Goal: Task Accomplishment & Management: Use online tool/utility

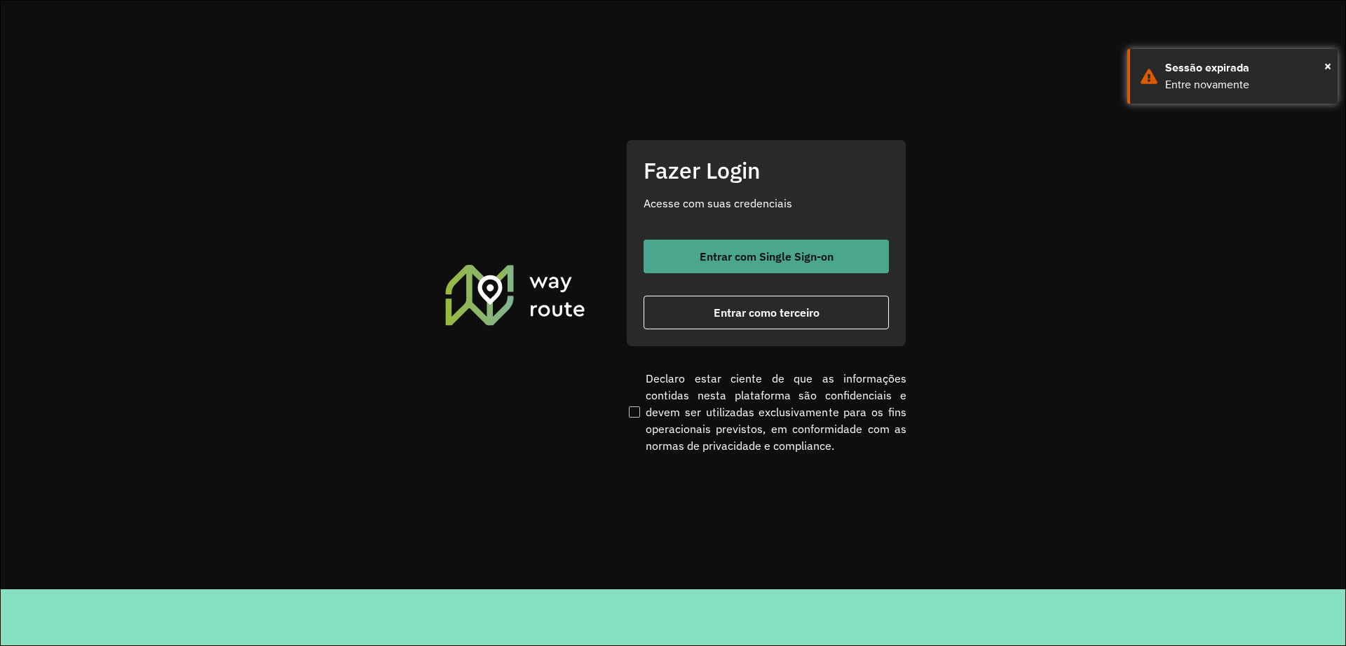
click at [775, 242] on button "Entrar com Single Sign-on" at bounding box center [765, 257] width 245 height 34
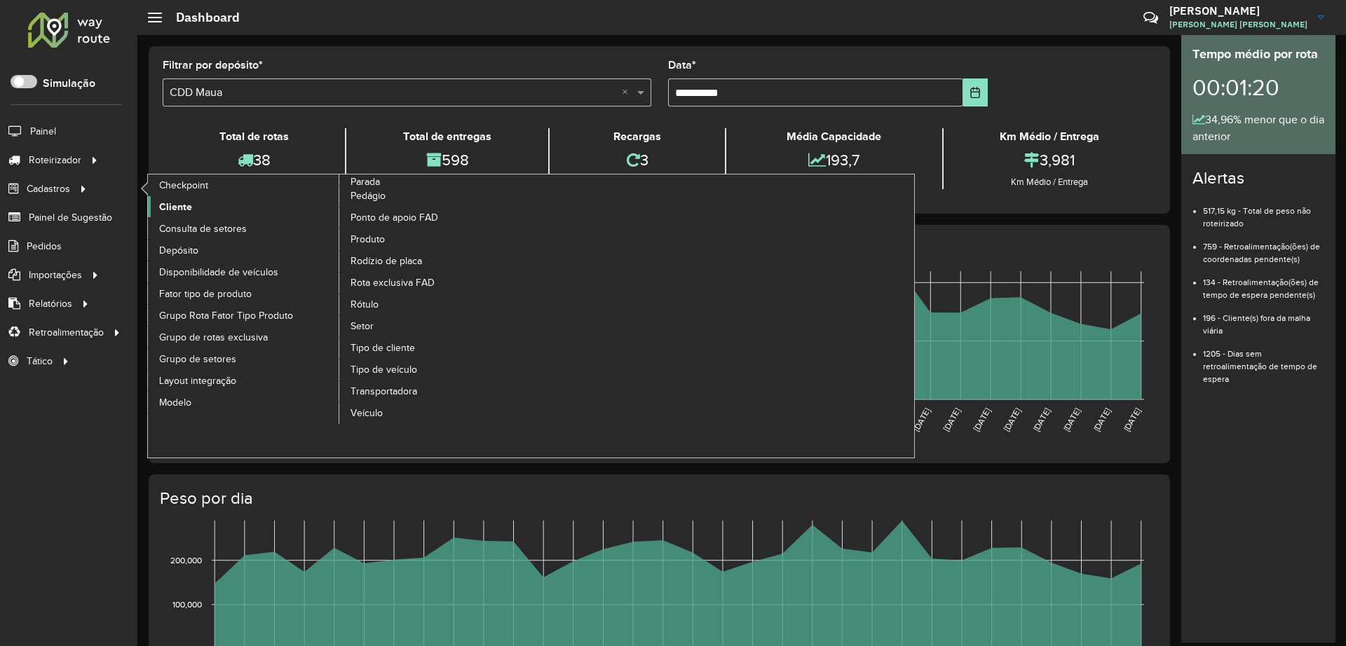
click at [189, 208] on span "Cliente" at bounding box center [175, 207] width 33 height 15
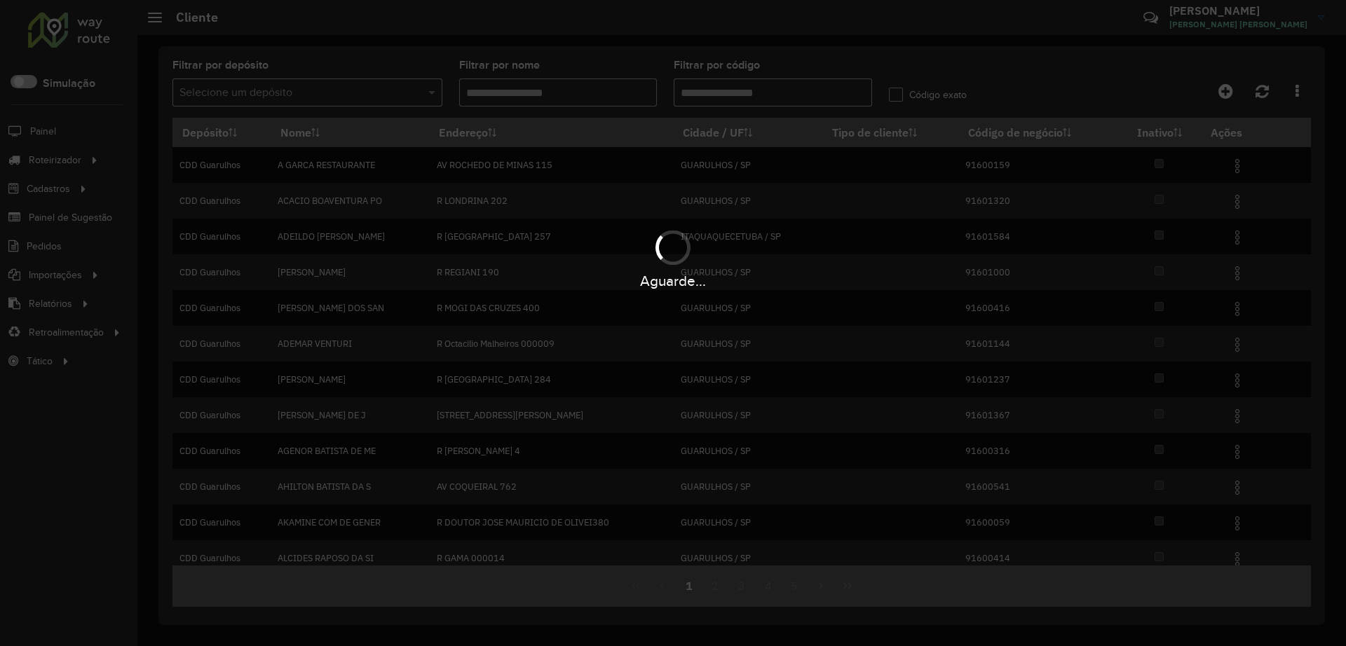
click at [289, 98] on input "text" at bounding box center [293, 93] width 228 height 17
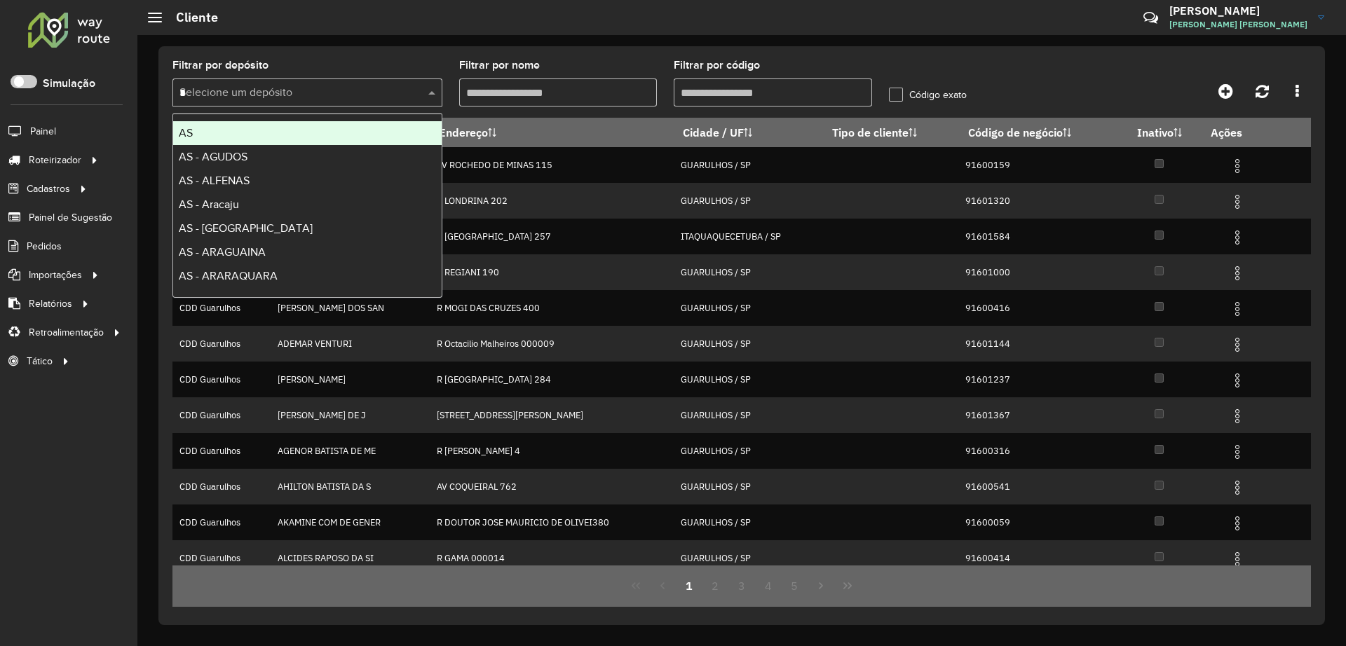
type input "**"
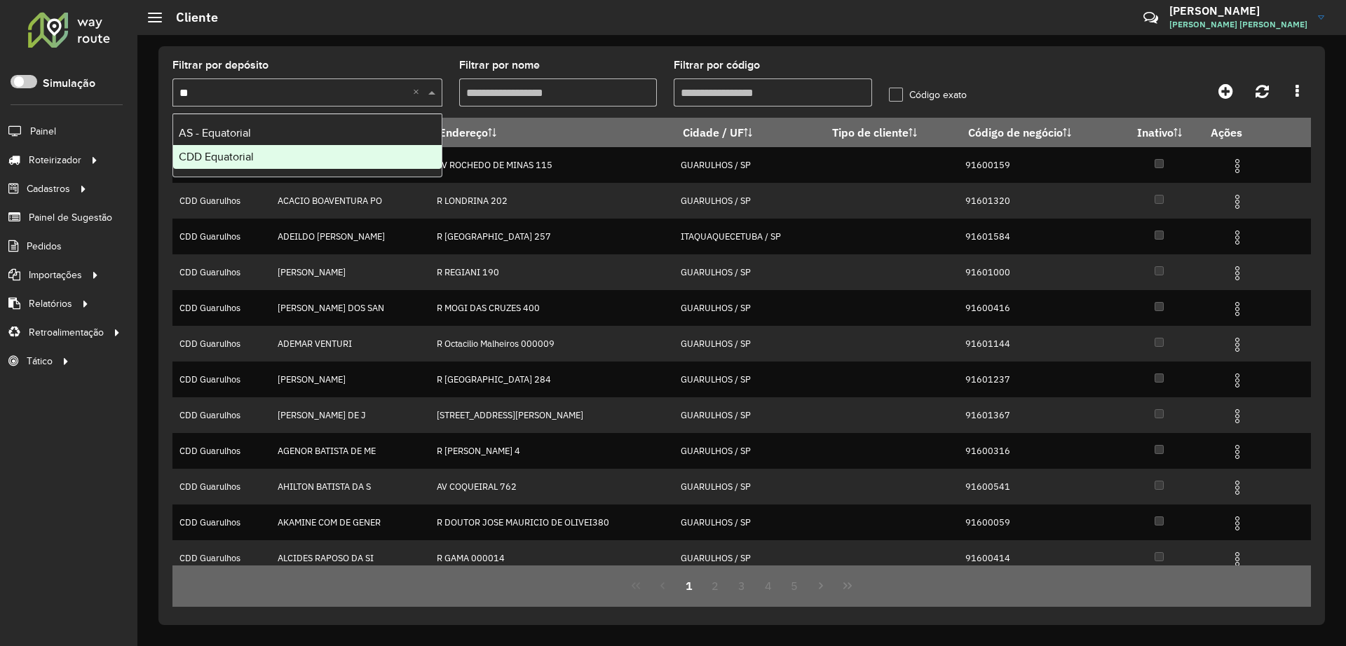
click at [240, 154] on span "CDD Equatorial" at bounding box center [216, 157] width 75 height 12
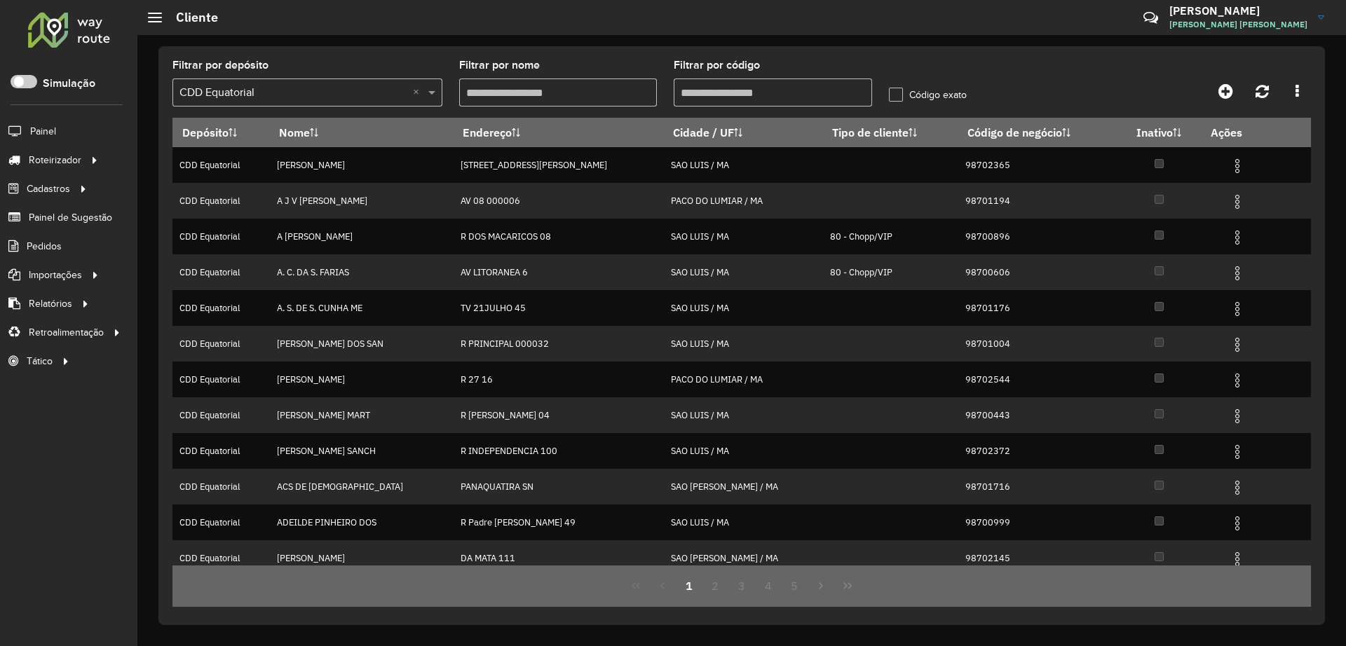
click at [756, 95] on input "Filtrar por código" at bounding box center [773, 93] width 198 height 28
paste input "*****"
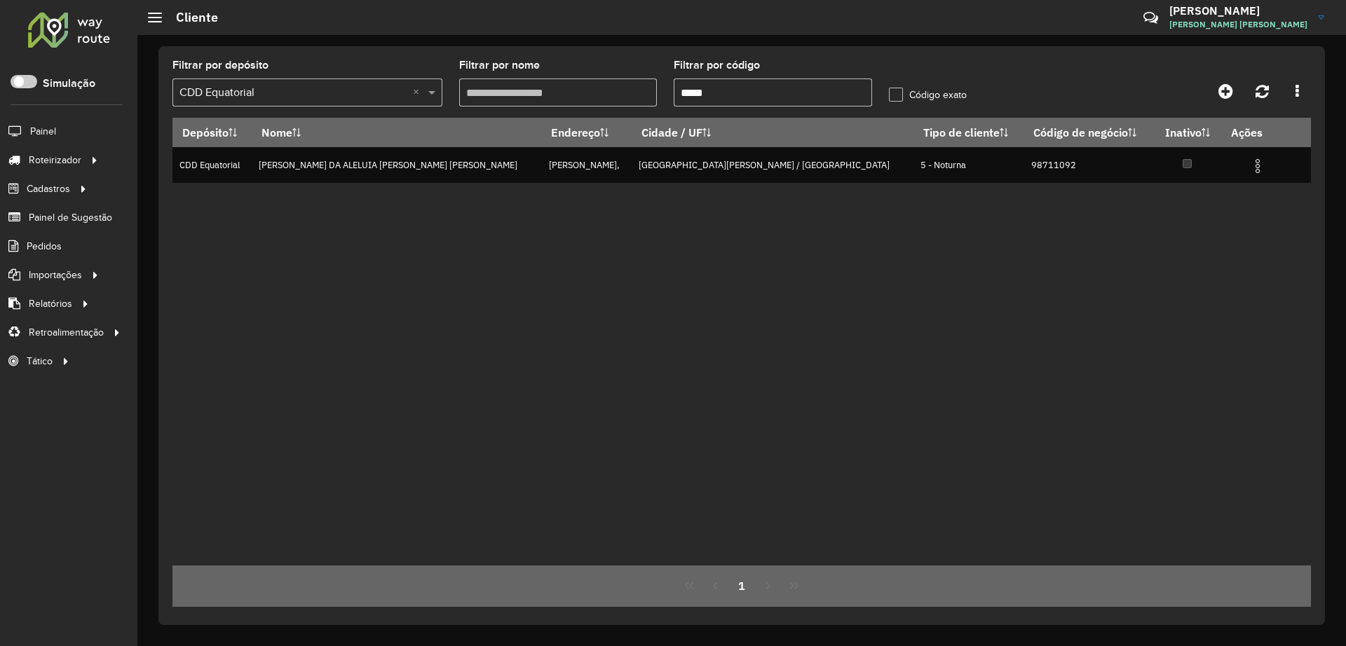
type input "*****"
click at [201, 369] on link "Driving time" at bounding box center [234, 361] width 172 height 28
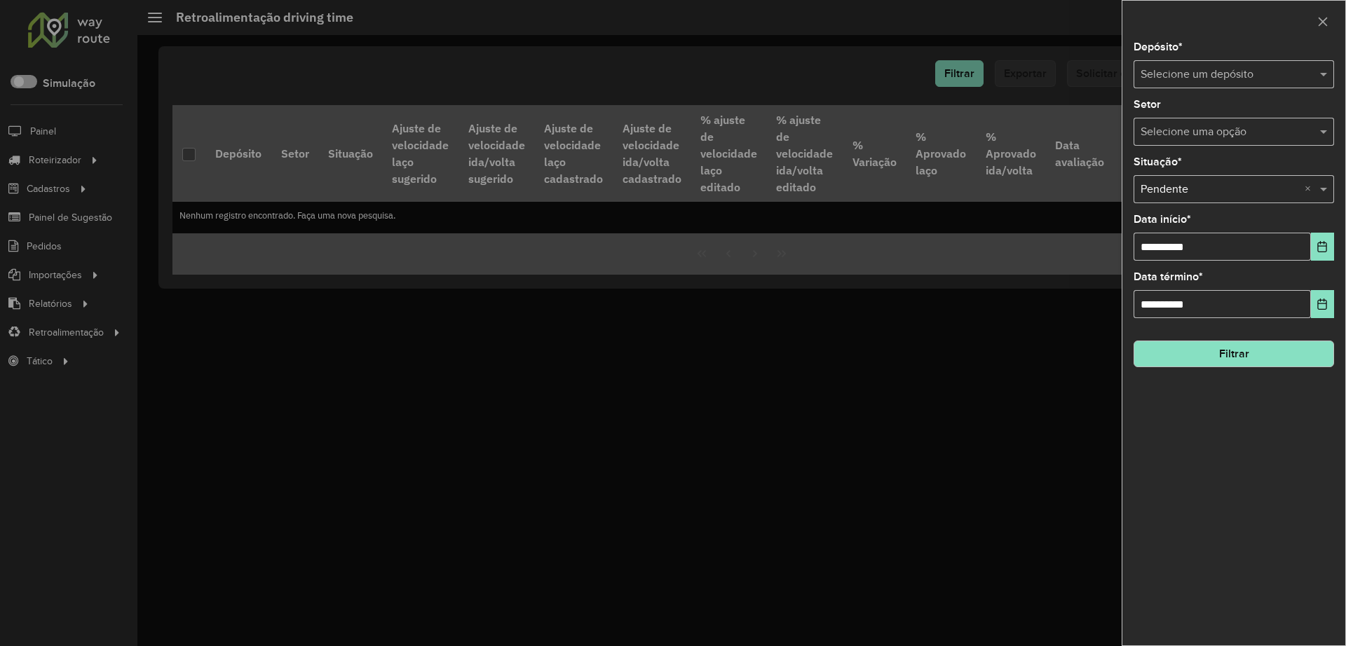
click at [1072, 81] on input "text" at bounding box center [1219, 75] width 158 height 17
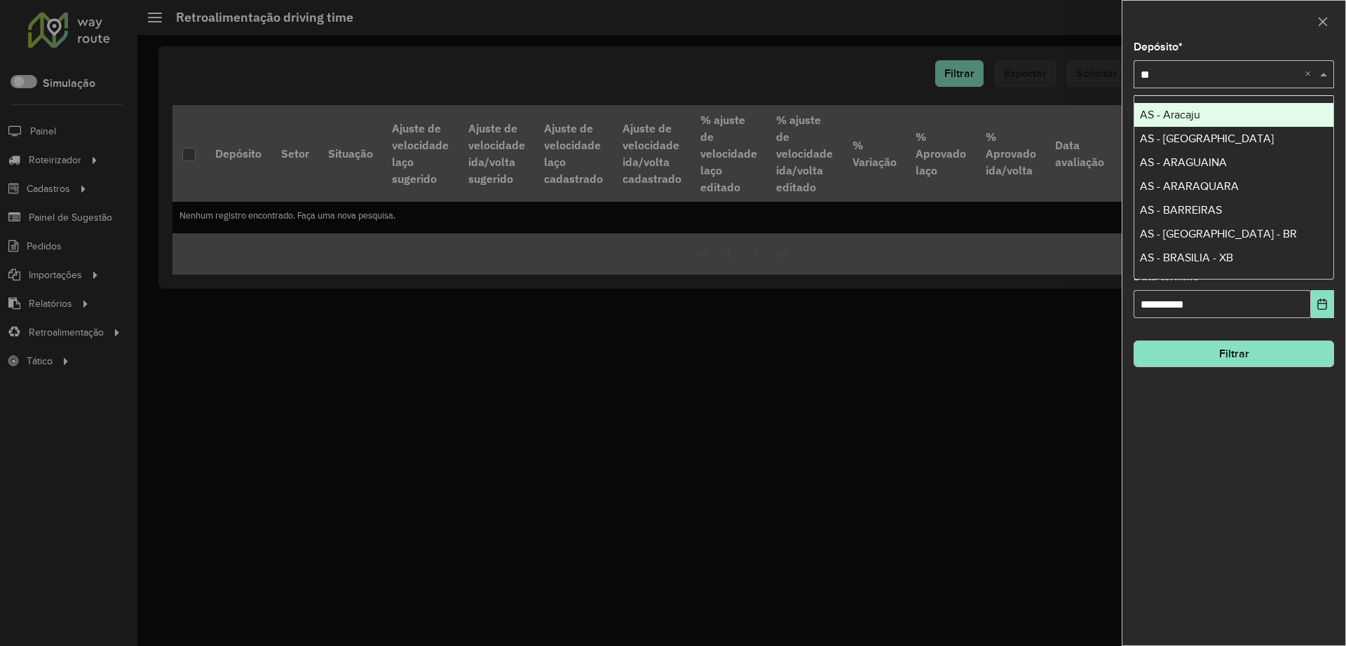
type input "***"
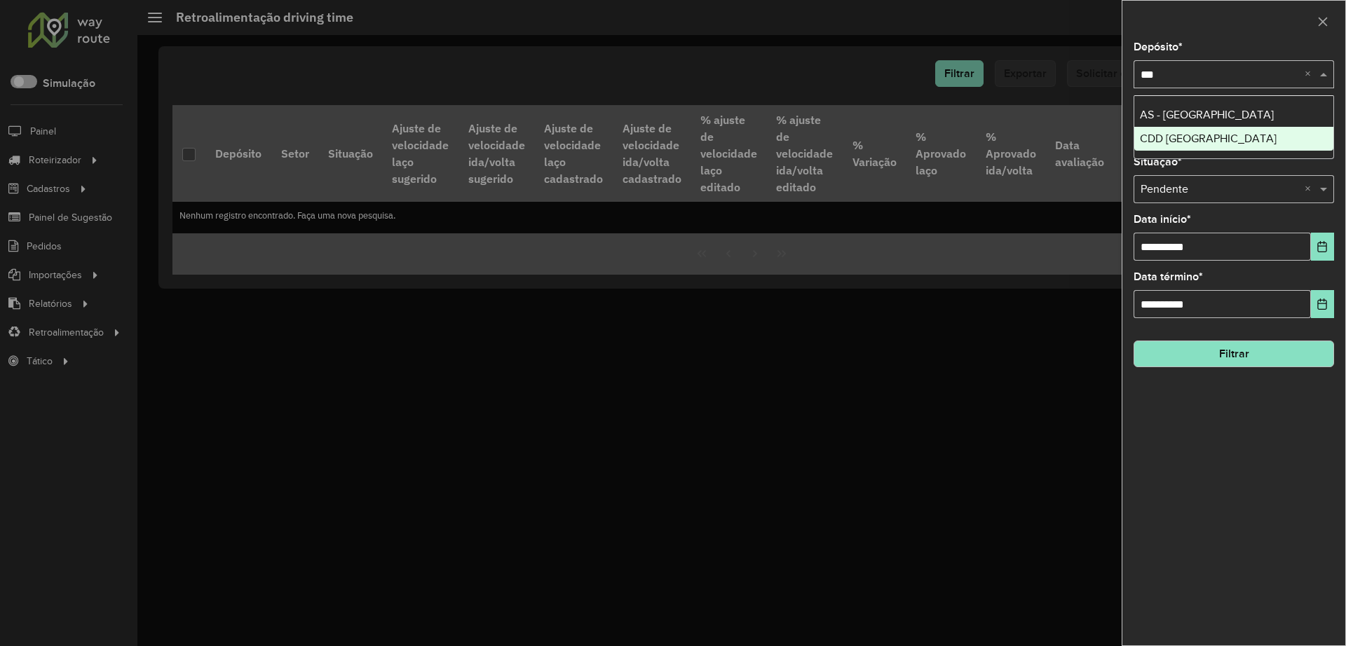
click at [1072, 140] on span "CDD Rondonópolis" at bounding box center [1208, 138] width 137 height 12
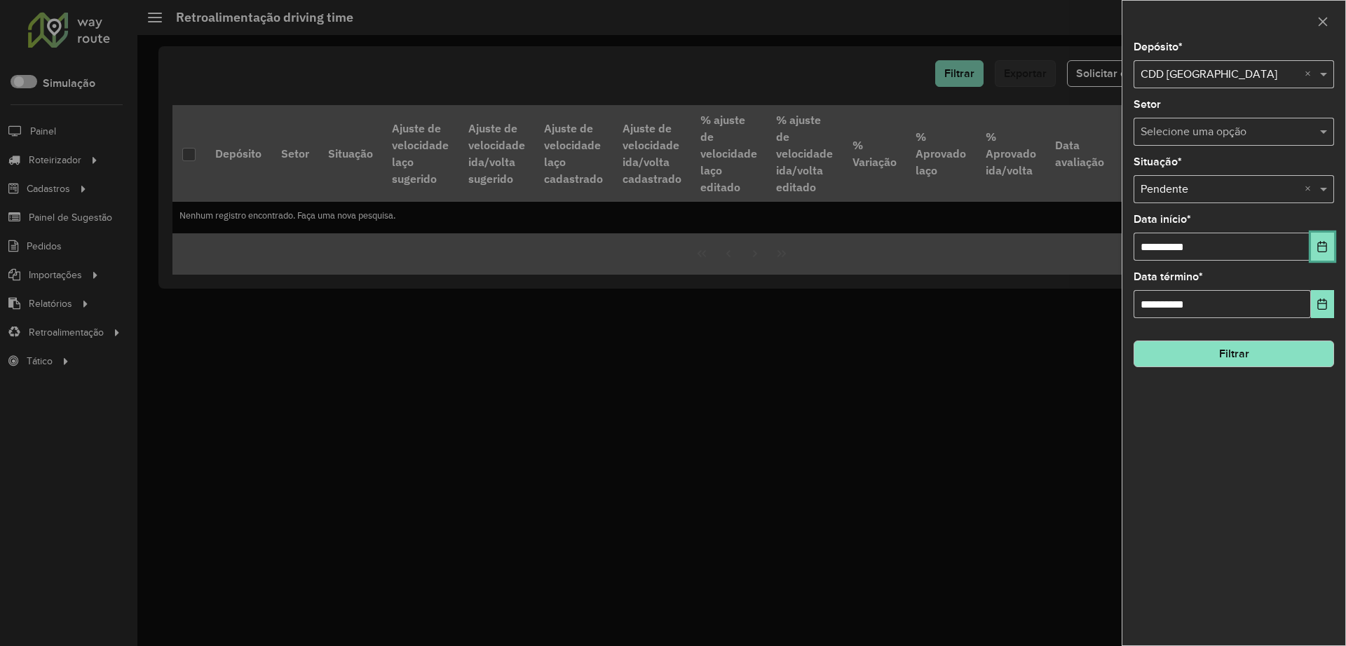
click at [1072, 251] on button "Choose Date" at bounding box center [1322, 247] width 23 height 28
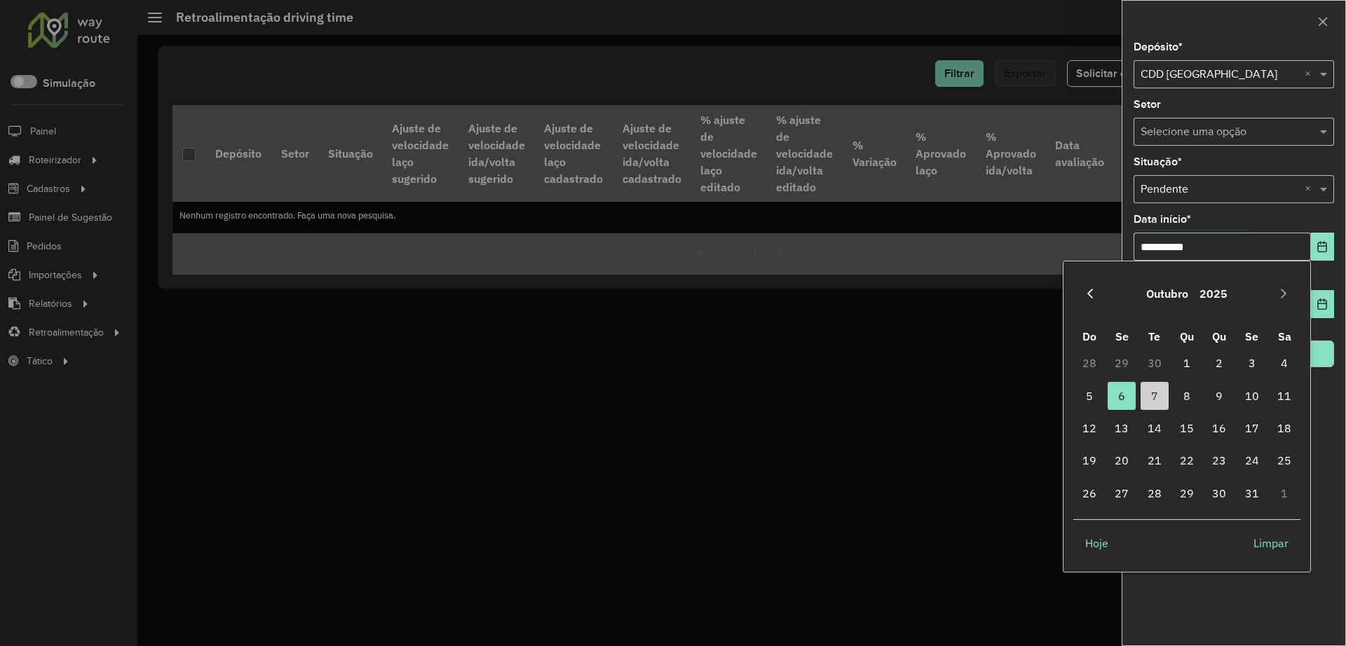
click at [1072, 294] on icon "Previous Month" at bounding box center [1089, 293] width 11 height 11
click at [1072, 292] on icon "Next Month" at bounding box center [1283, 293] width 11 height 11
click at [1072, 361] on span "1" at bounding box center [1187, 363] width 28 height 28
type input "**********"
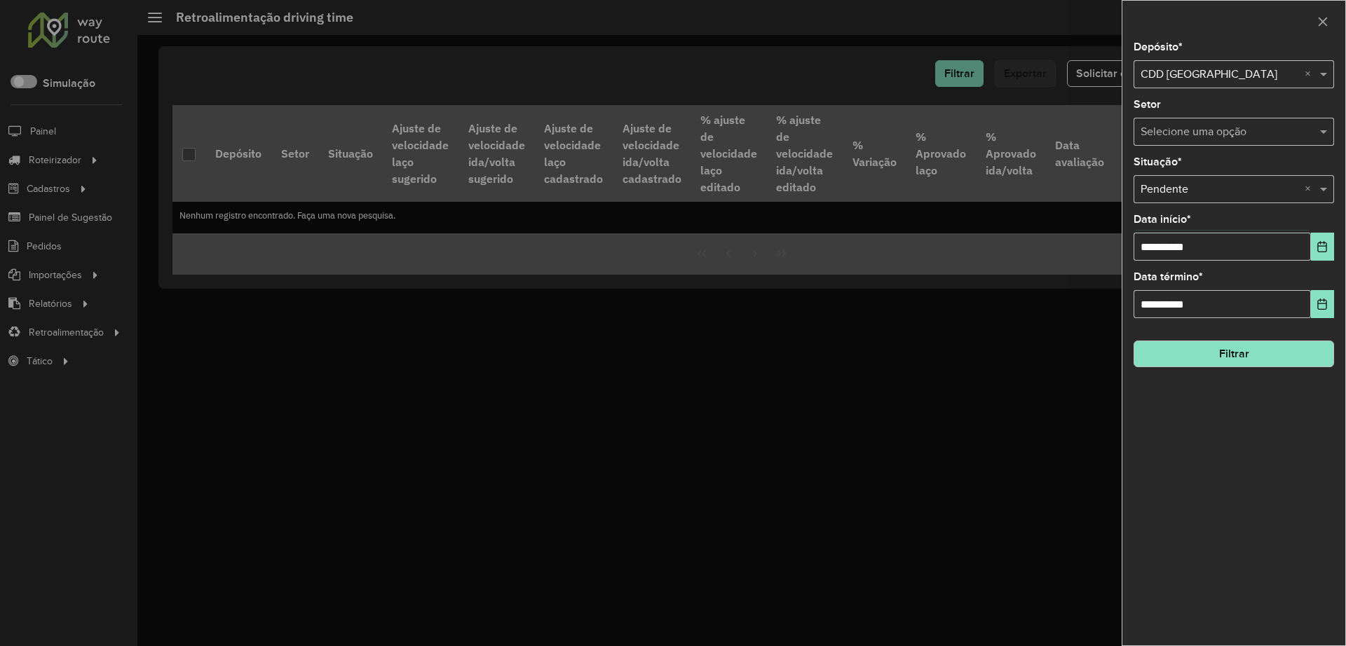
click at [1072, 353] on button "Filtrar" at bounding box center [1233, 354] width 200 height 27
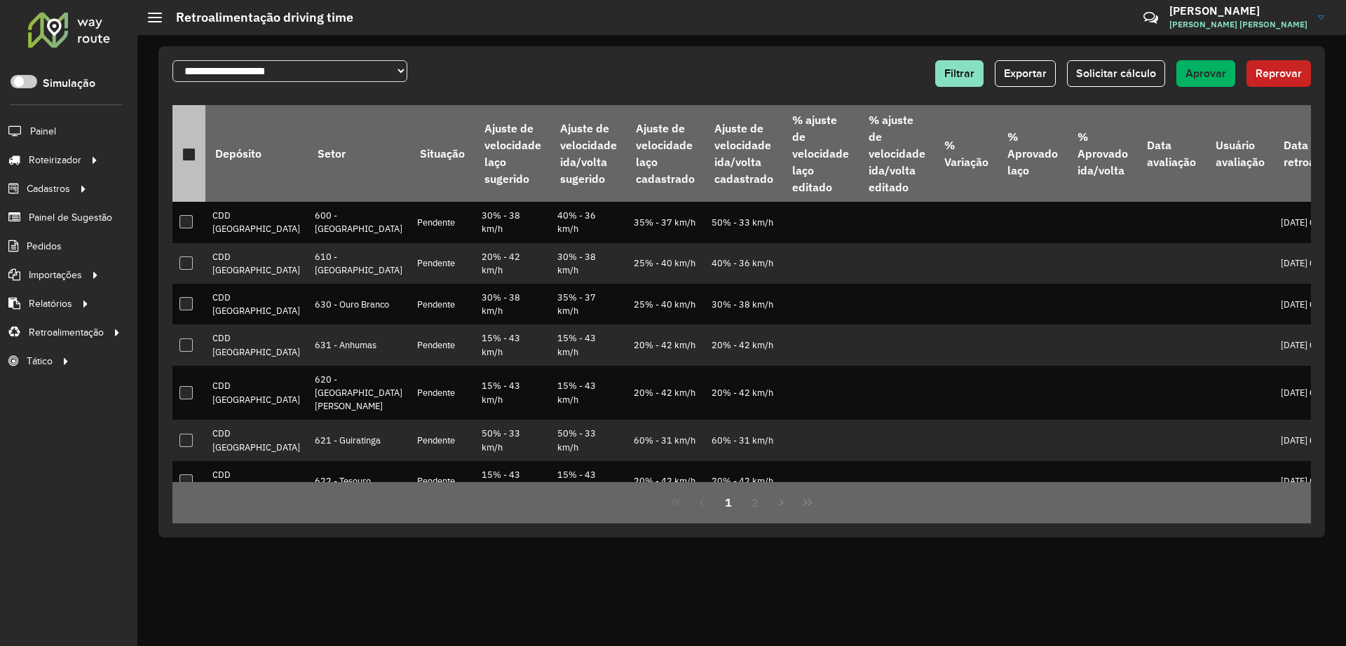
click at [189, 152] on div at bounding box center [188, 154] width 13 height 13
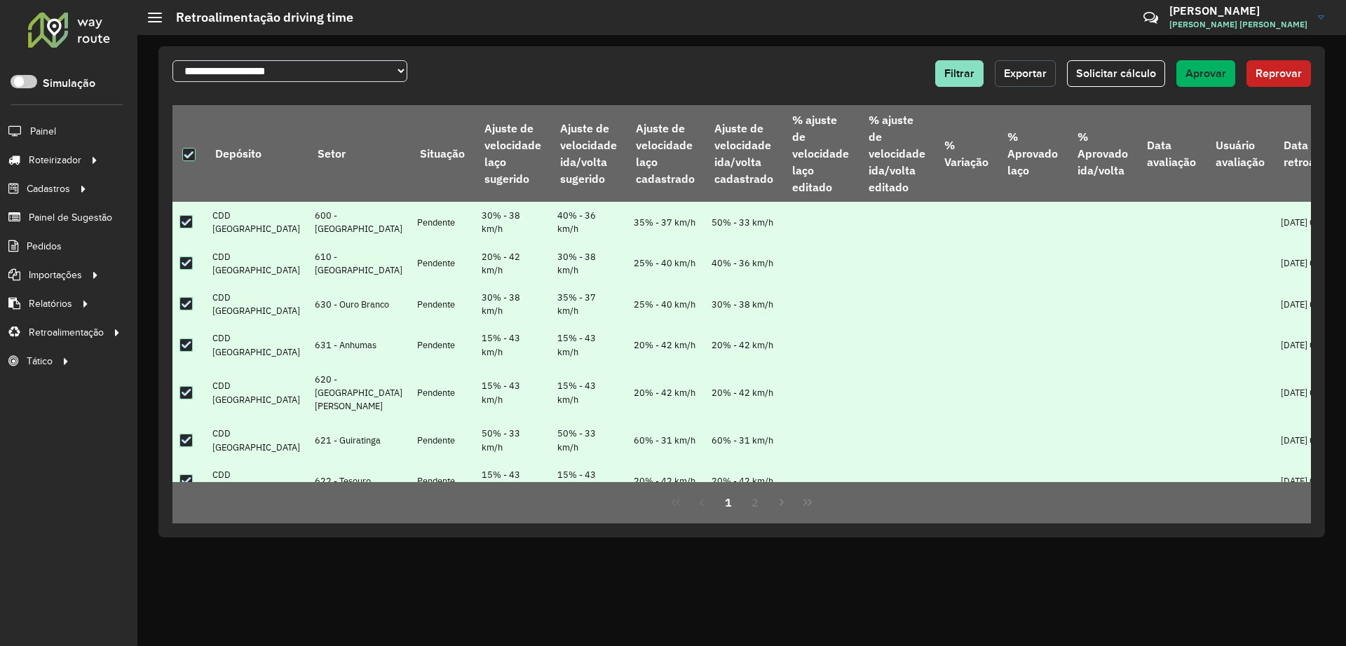
click at [1024, 71] on span "Exportar" at bounding box center [1025, 73] width 43 height 12
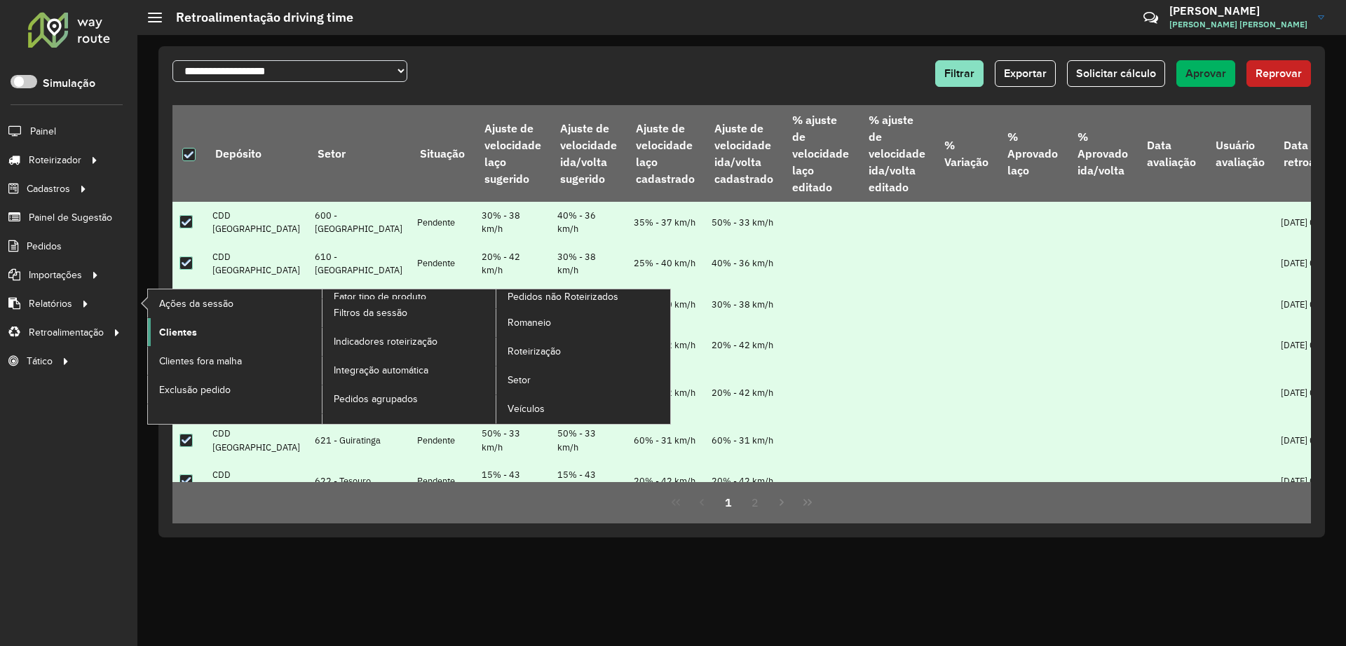
click at [167, 333] on span "Clientes" at bounding box center [178, 332] width 38 height 15
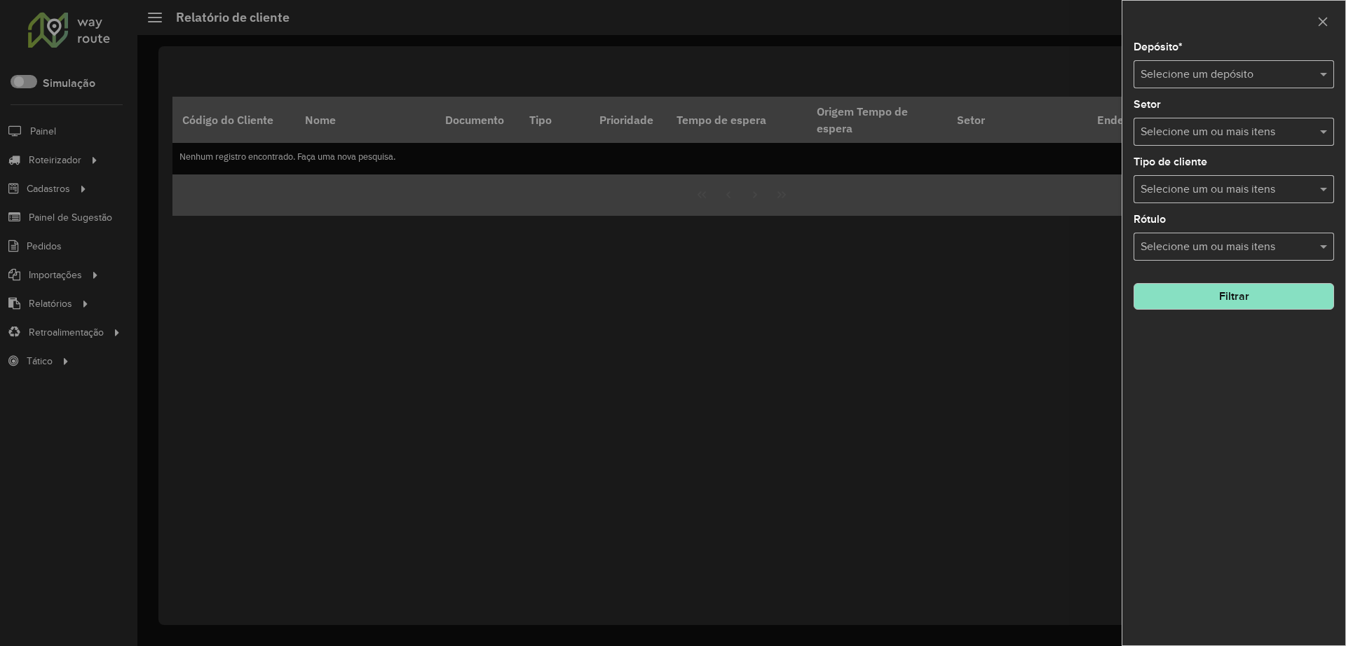
click at [1072, 82] on input "text" at bounding box center [1219, 75] width 158 height 17
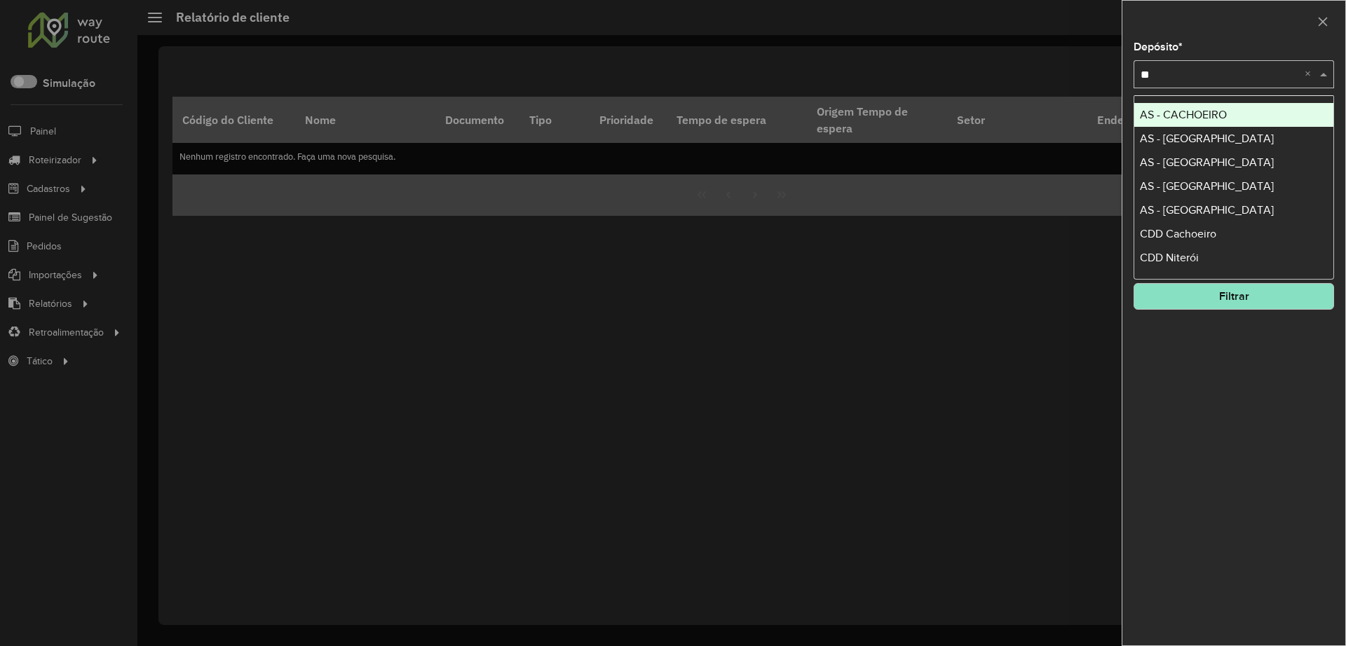
type input "***"
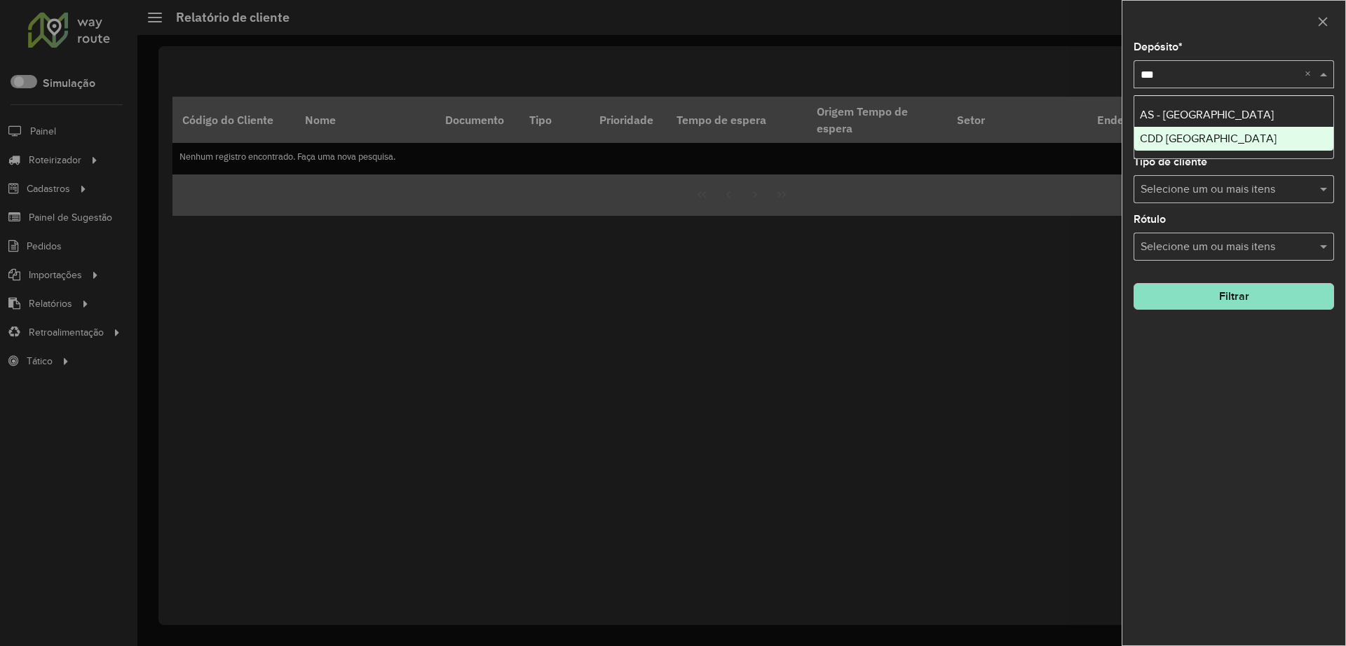
click at [1072, 144] on span "CDD Rondonópolis" at bounding box center [1208, 138] width 137 height 12
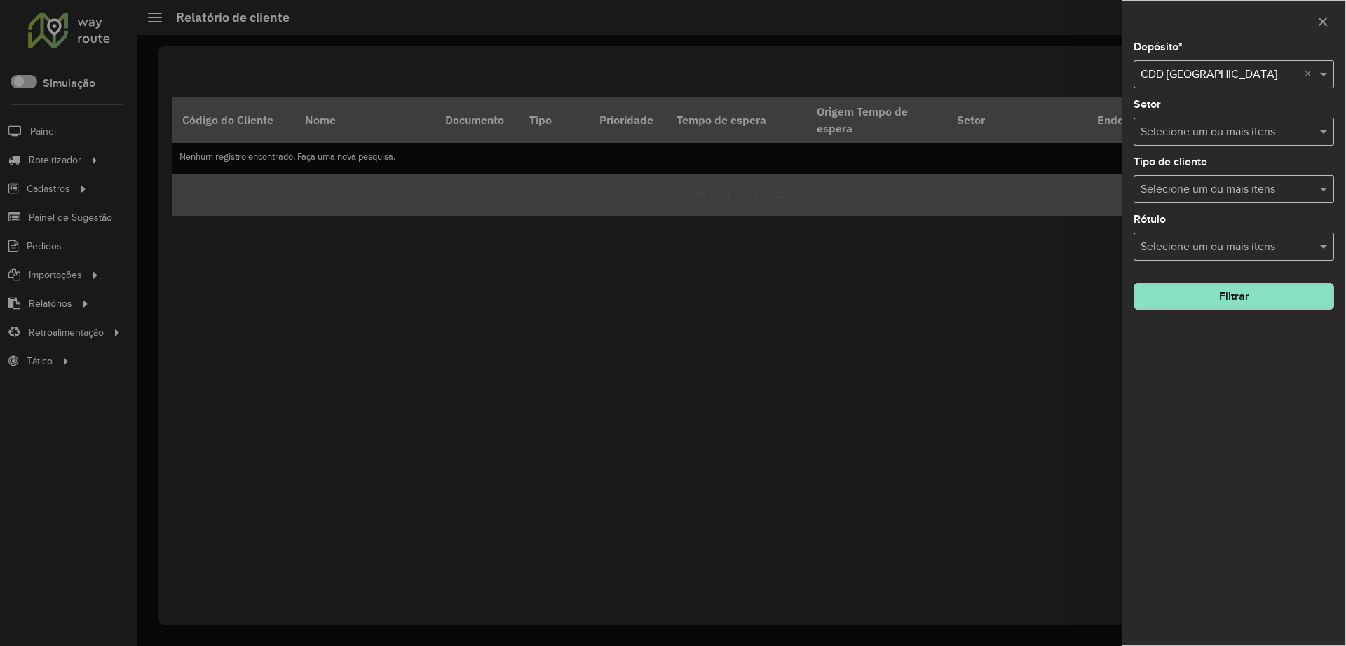
click at [1072, 293] on button "Filtrar" at bounding box center [1233, 296] width 200 height 27
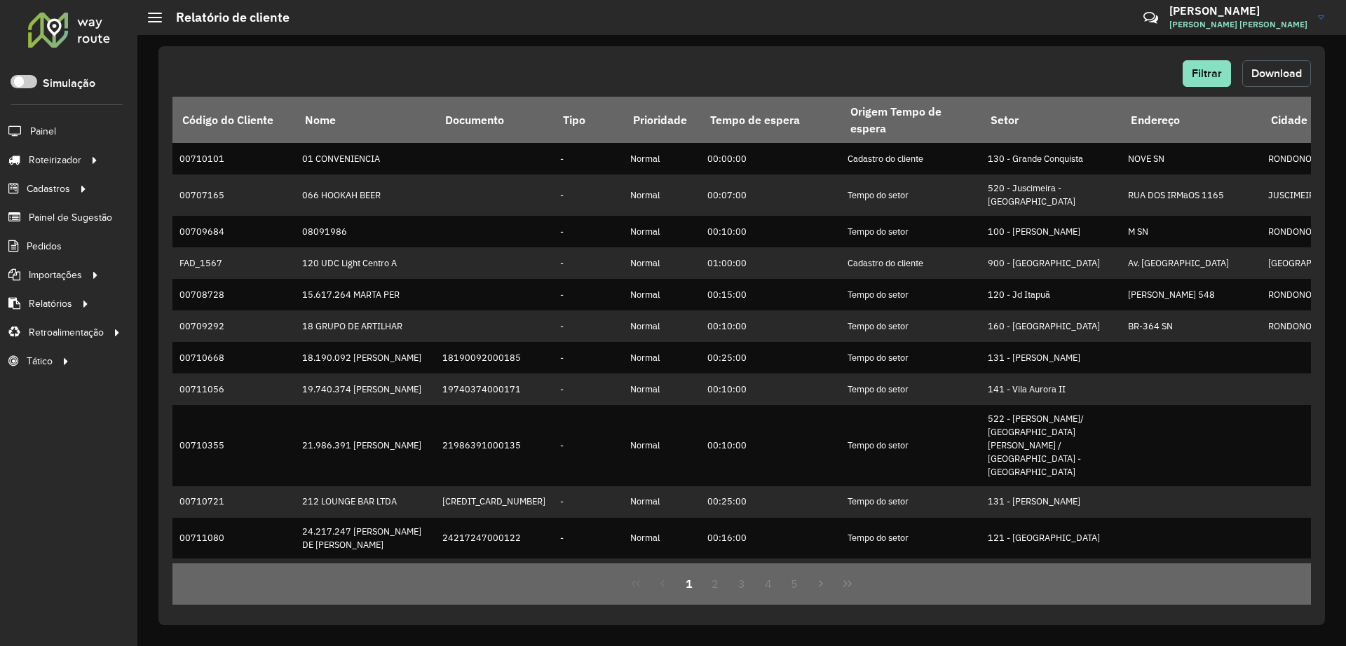
click at [1072, 70] on span "Download" at bounding box center [1276, 73] width 50 height 12
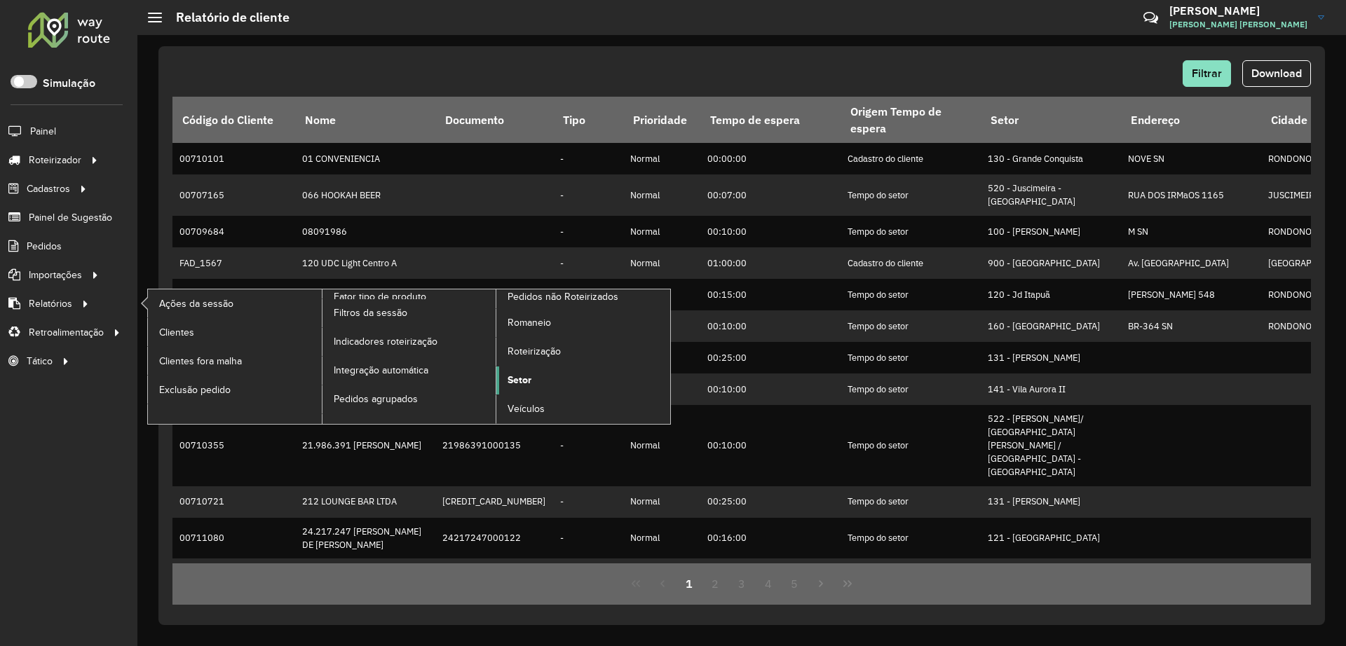
click at [521, 378] on span "Setor" at bounding box center [519, 380] width 24 height 15
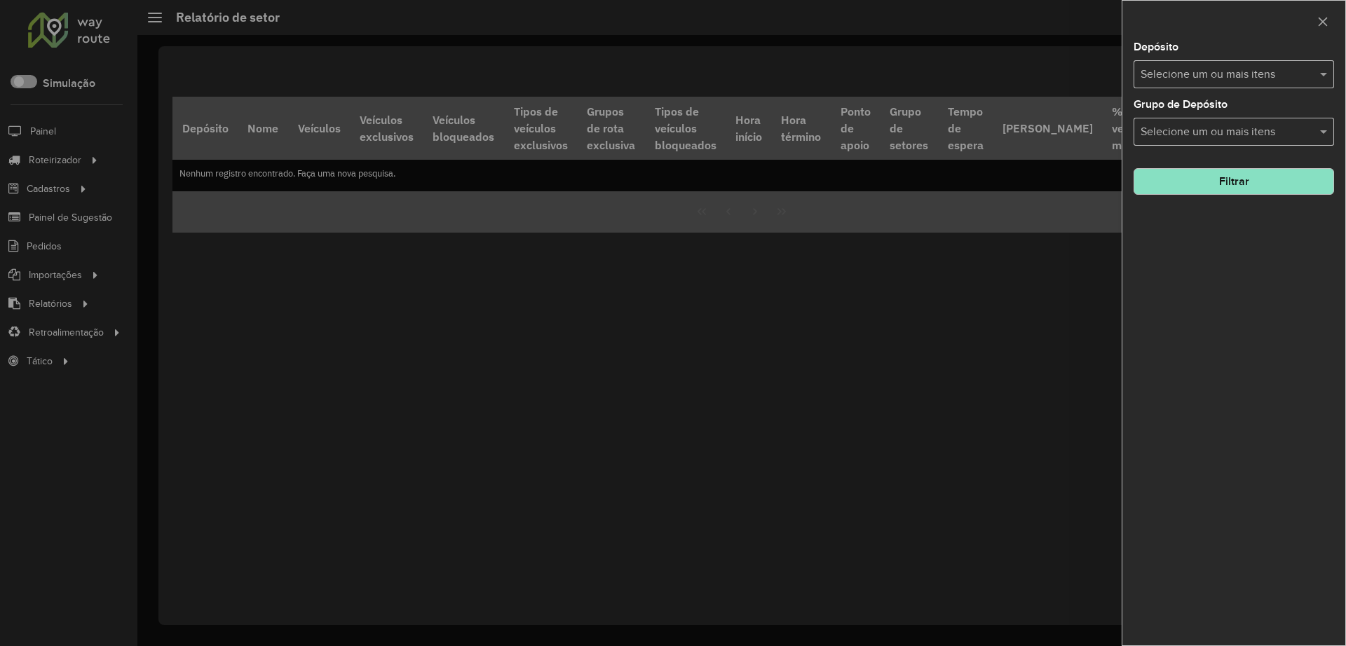
click at [1072, 76] on input "text" at bounding box center [1226, 75] width 179 height 17
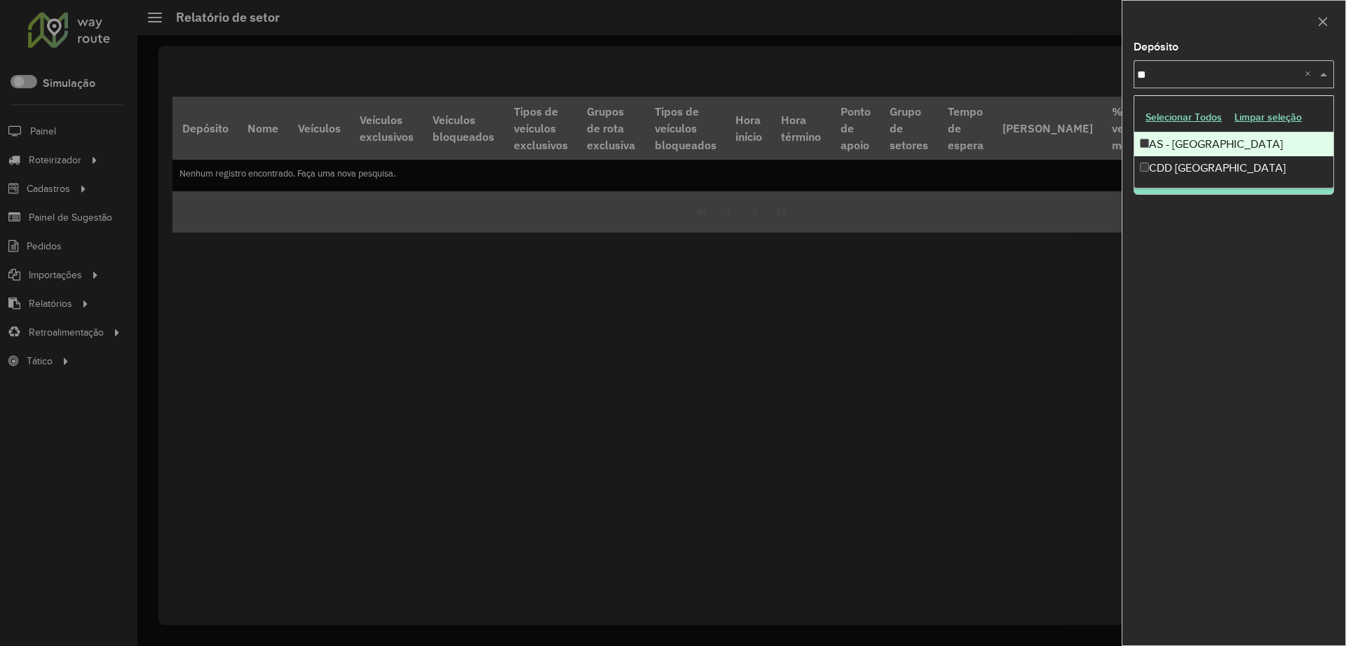
type input "***"
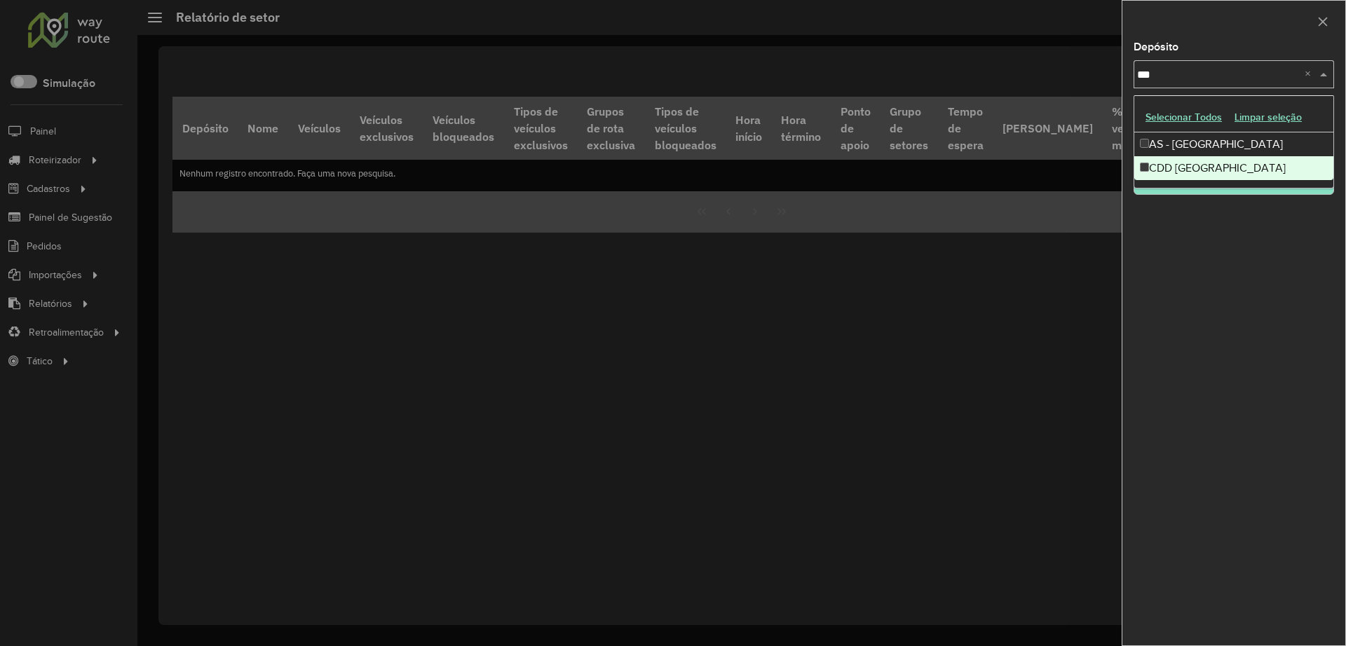
click at [1072, 172] on div "CDD Rondonópolis" at bounding box center [1233, 168] width 199 height 24
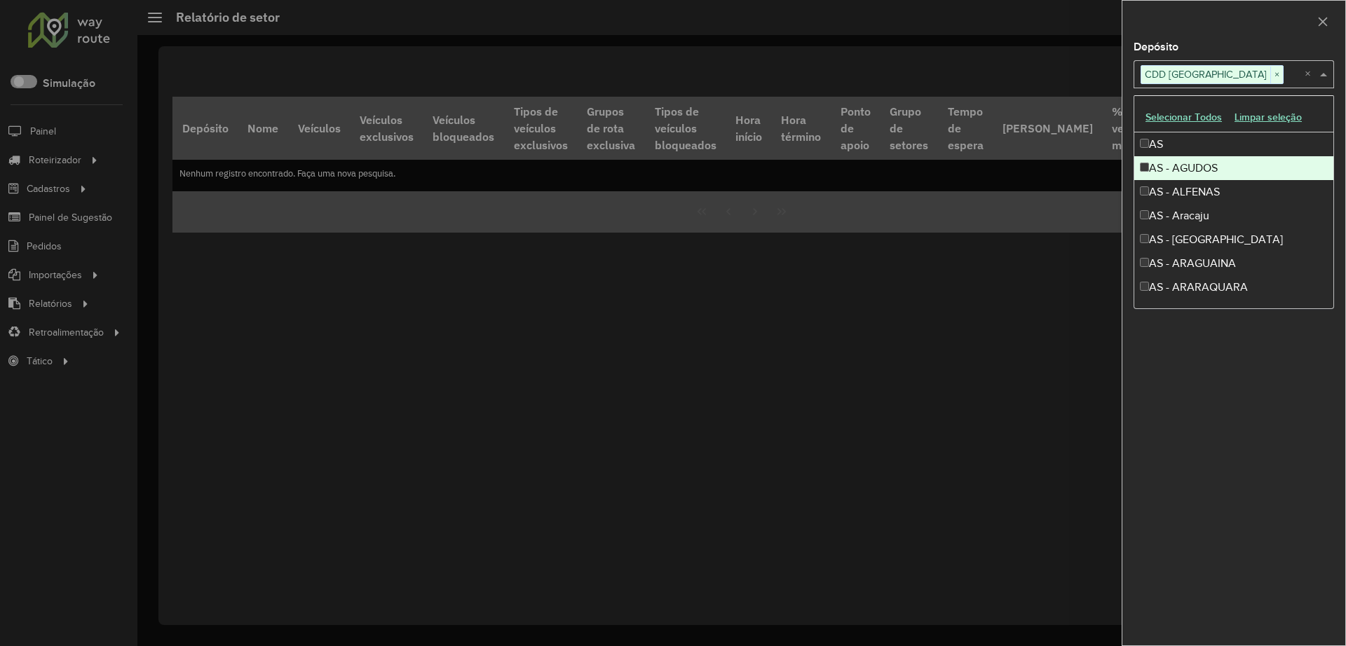
click at [1072, 395] on div "Depósito Selecione um ou mais itens CDD Rondonópolis × × Grupo de Depósito Sele…" at bounding box center [1233, 343] width 223 height 603
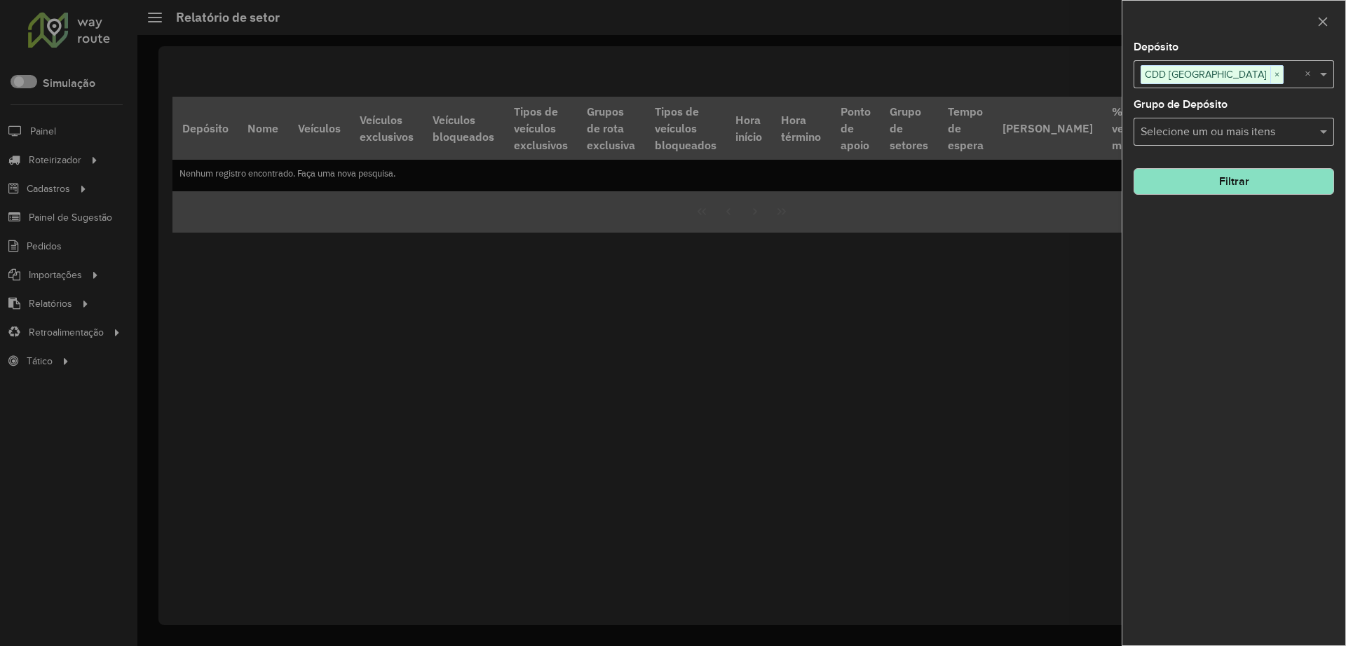
click at [1072, 171] on button "Filtrar" at bounding box center [1233, 181] width 200 height 27
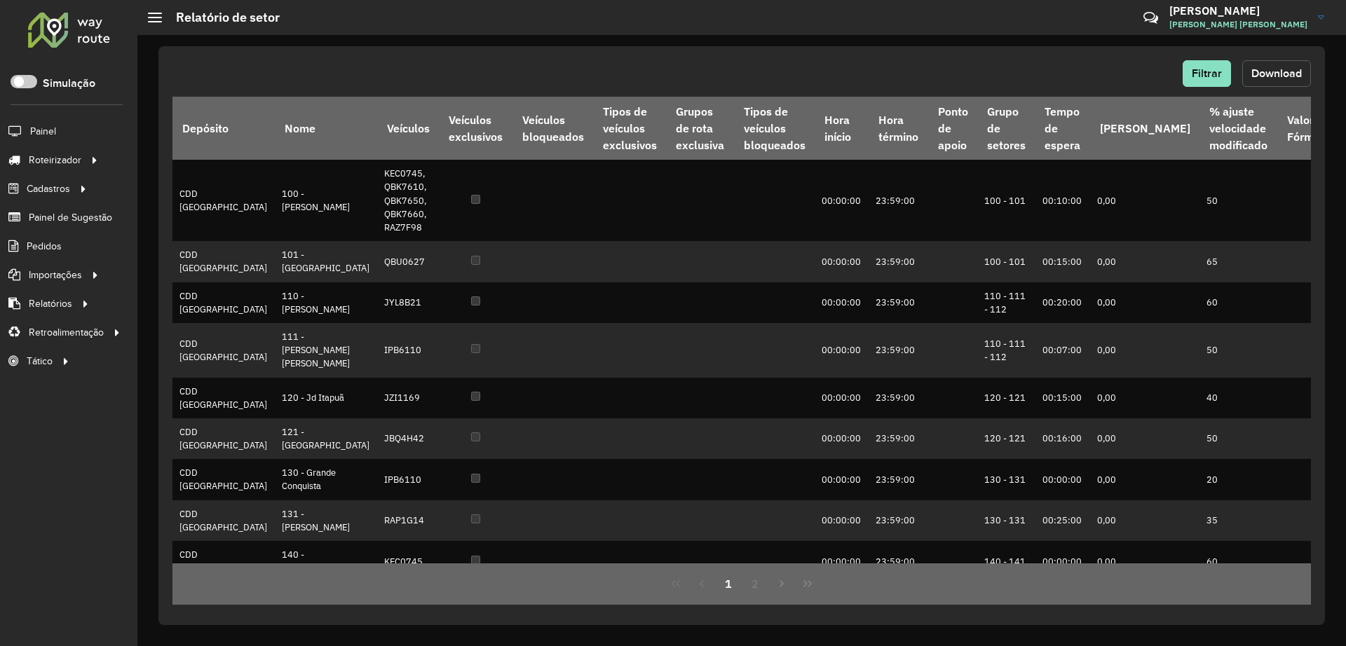
click at [1072, 74] on span "Download" at bounding box center [1276, 73] width 50 height 12
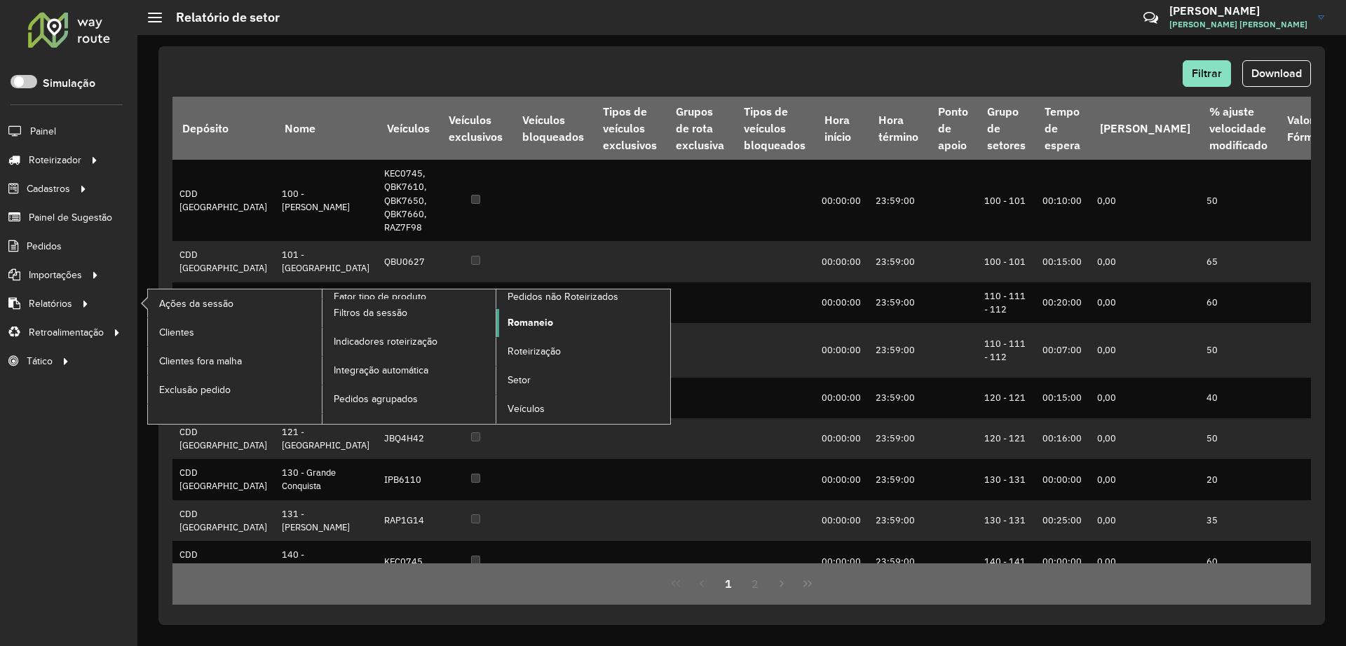
click at [550, 322] on span "Romaneio" at bounding box center [530, 322] width 46 height 15
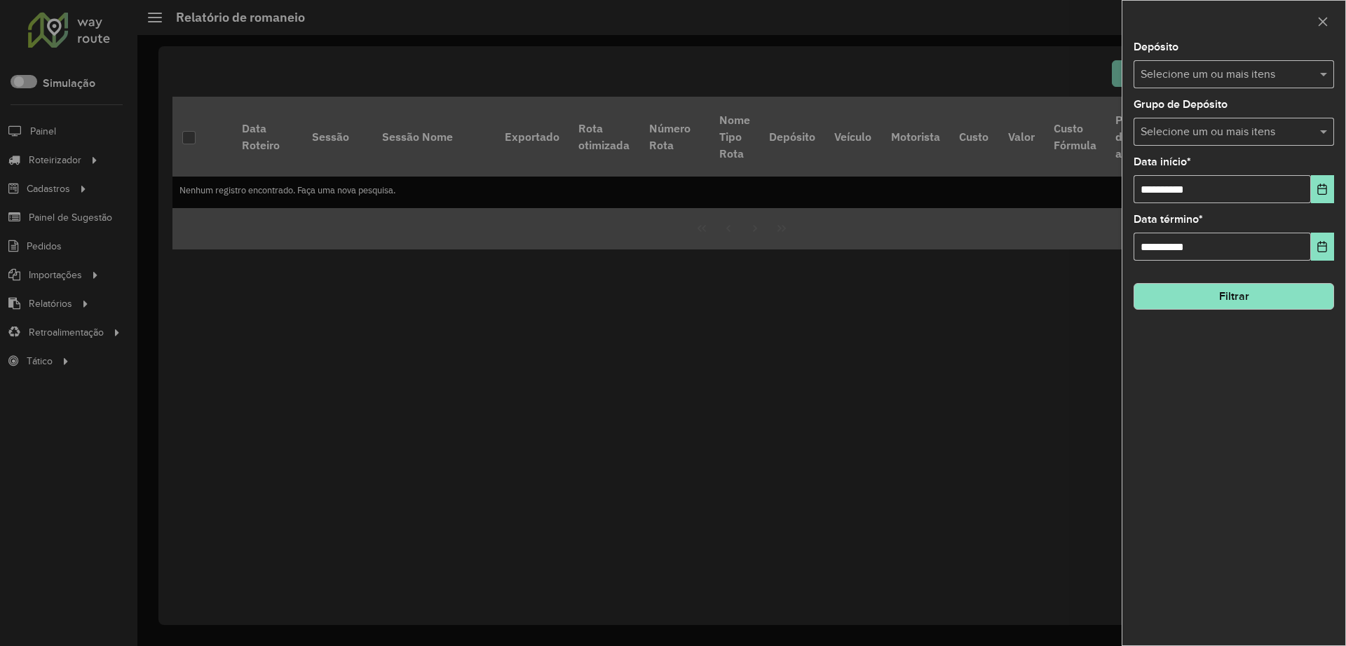
click at [1072, 76] on input "text" at bounding box center [1226, 75] width 179 height 17
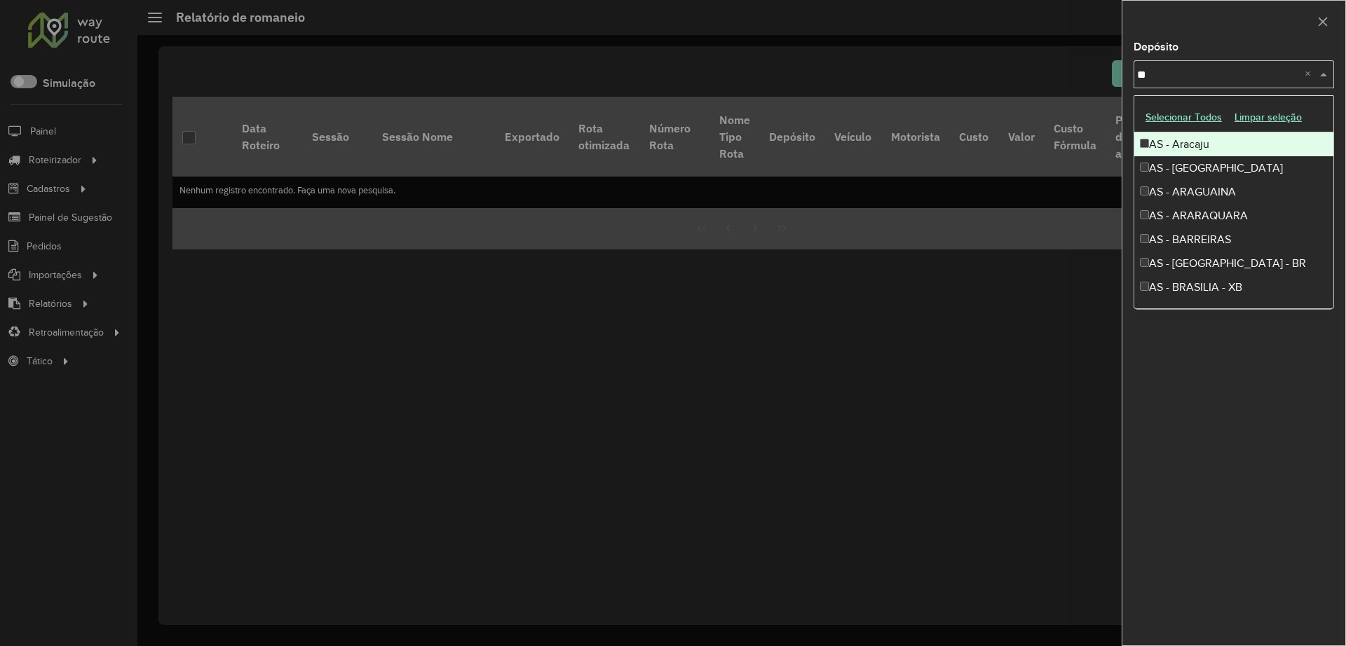
type input "***"
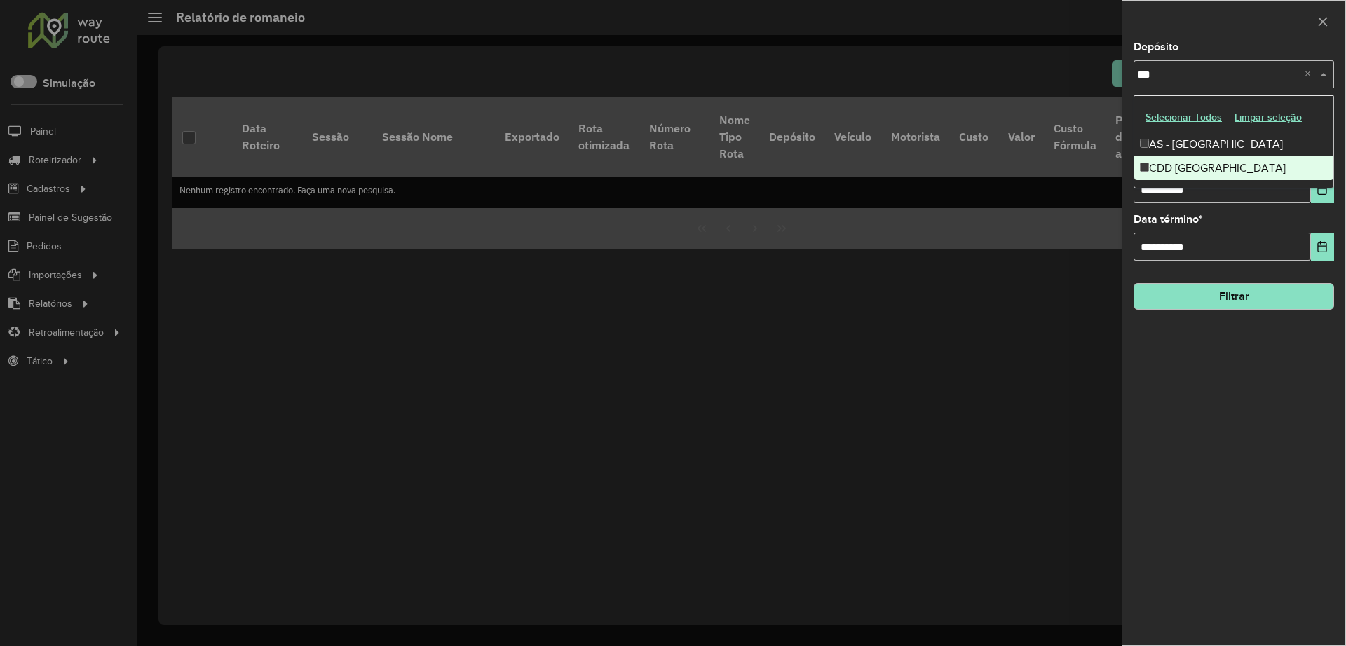
click at [1072, 166] on div "CDD Rondonópolis" at bounding box center [1233, 168] width 199 height 24
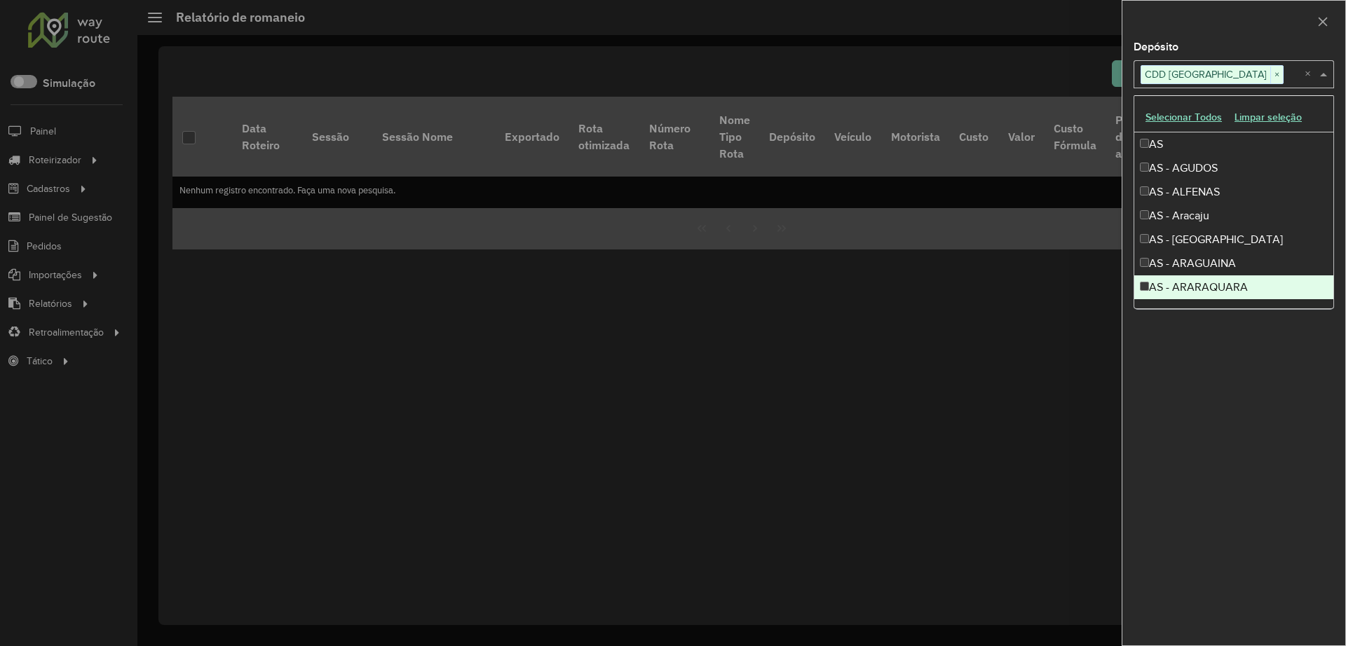
click at [1072, 408] on div "**********" at bounding box center [1233, 343] width 223 height 603
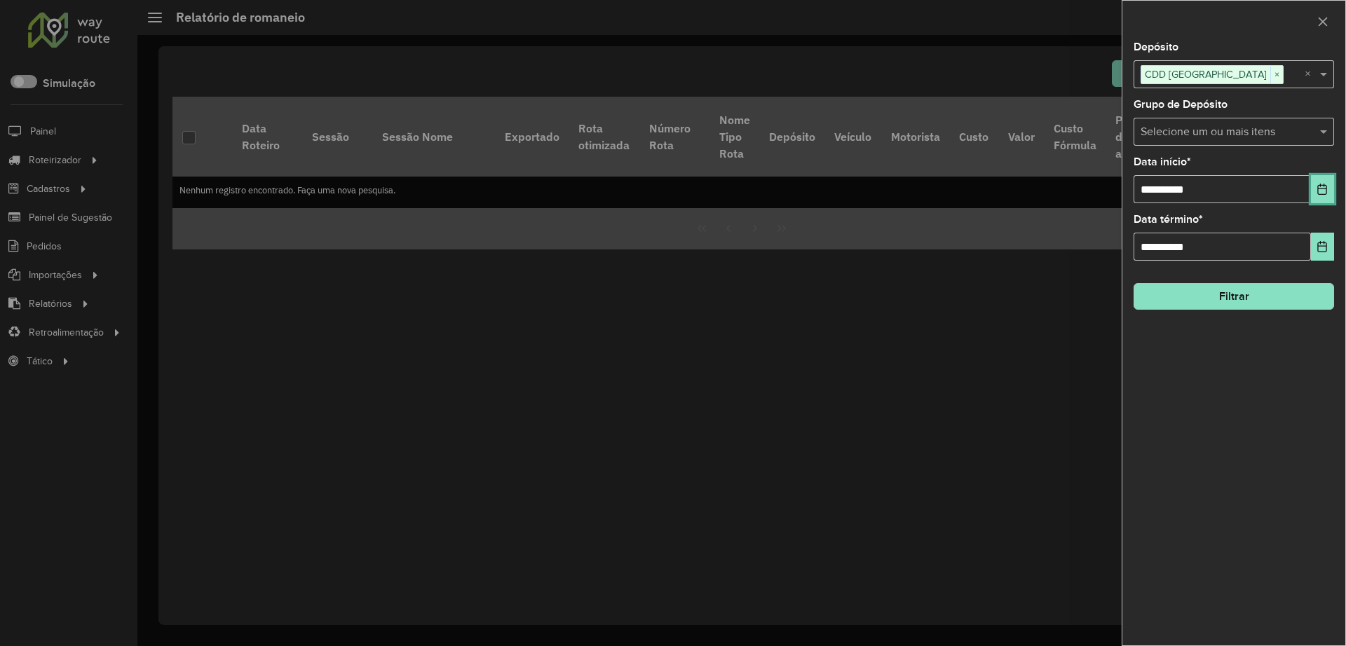
click at [1072, 190] on icon "Choose Date" at bounding box center [1321, 189] width 11 height 11
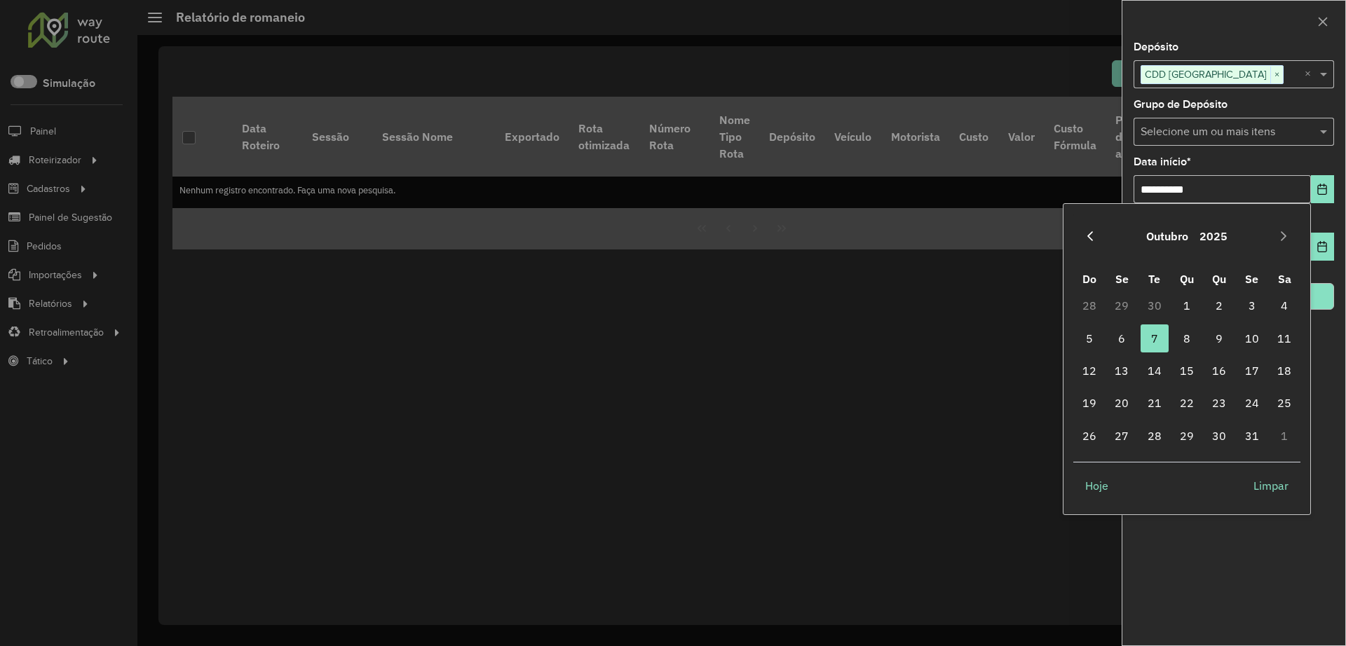
click at [1072, 238] on icon "Previous Month" at bounding box center [1089, 236] width 11 height 11
click at [1072, 301] on span "1" at bounding box center [1252, 306] width 28 height 28
type input "**********"
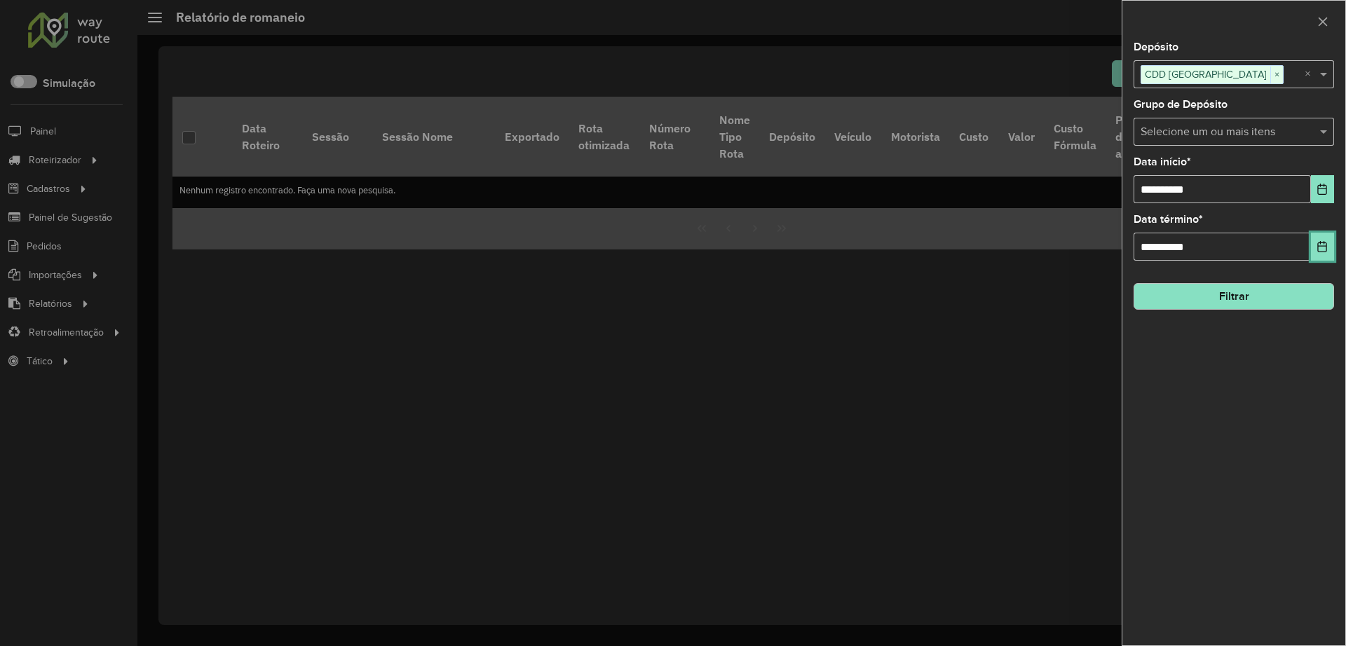
click at [1072, 253] on button "Choose Date" at bounding box center [1322, 247] width 23 height 28
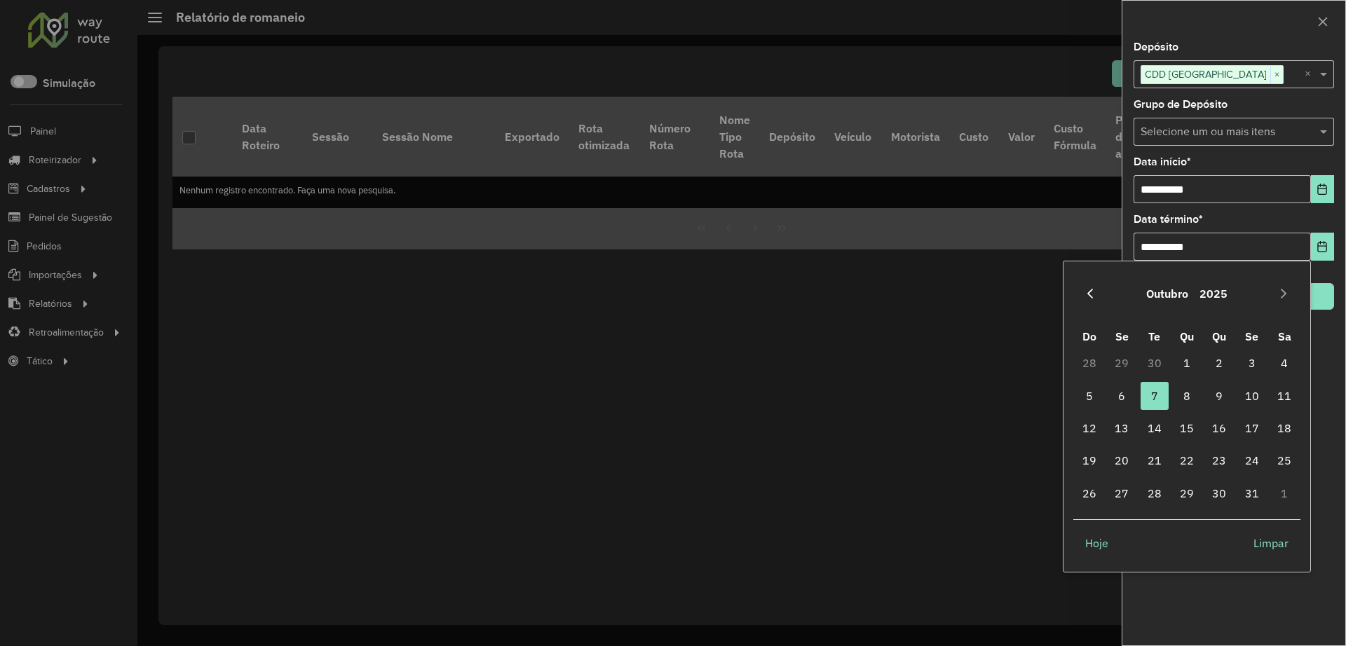
click at [1072, 293] on icon "Previous Month" at bounding box center [1089, 293] width 11 height 11
click at [1072, 496] on span "30" at bounding box center [1154, 493] width 28 height 28
type input "**********"
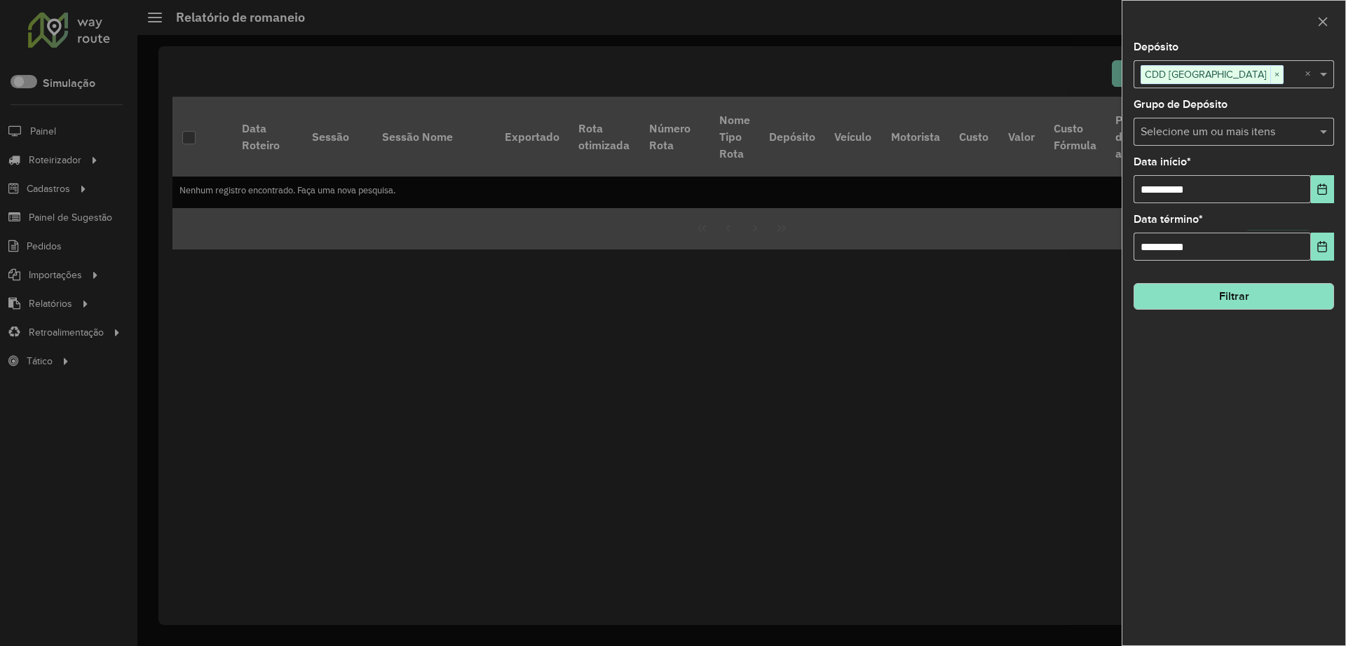
click at [1072, 299] on button "Filtrar" at bounding box center [1233, 296] width 200 height 27
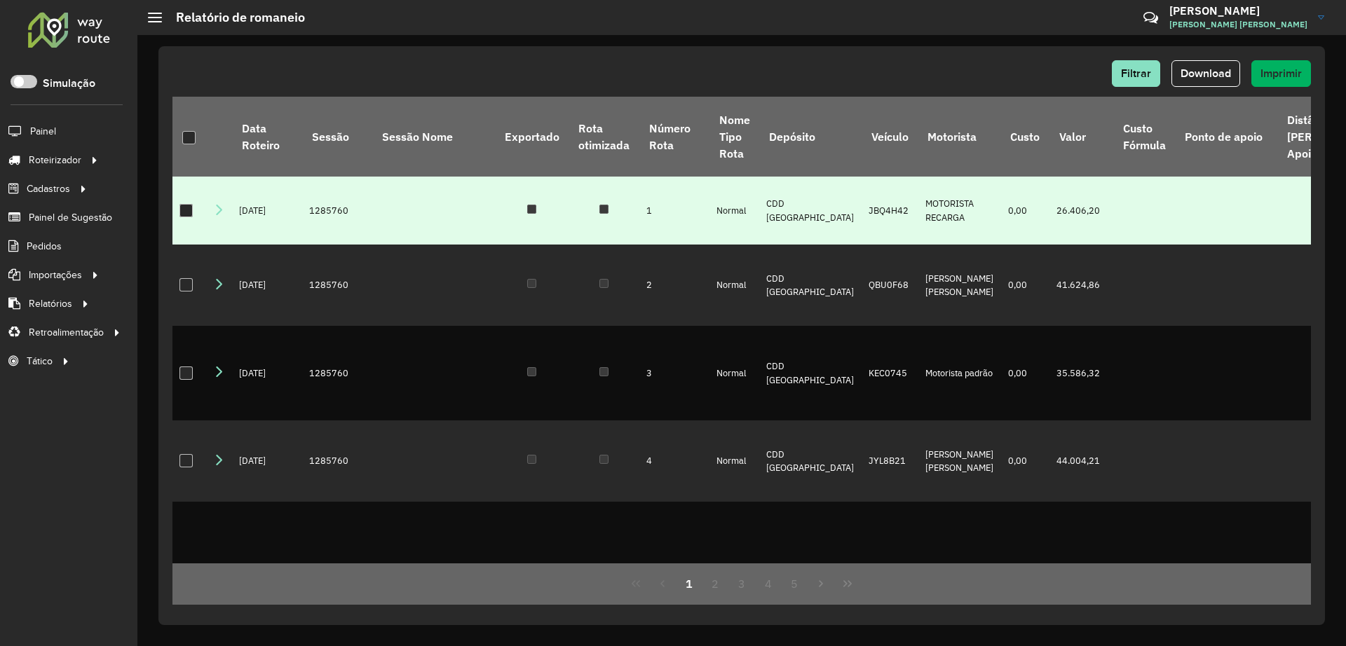
drag, startPoint x: 186, startPoint y: 142, endPoint x: 308, endPoint y: 187, distance: 129.9
click at [186, 142] on div at bounding box center [188, 137] width 13 height 13
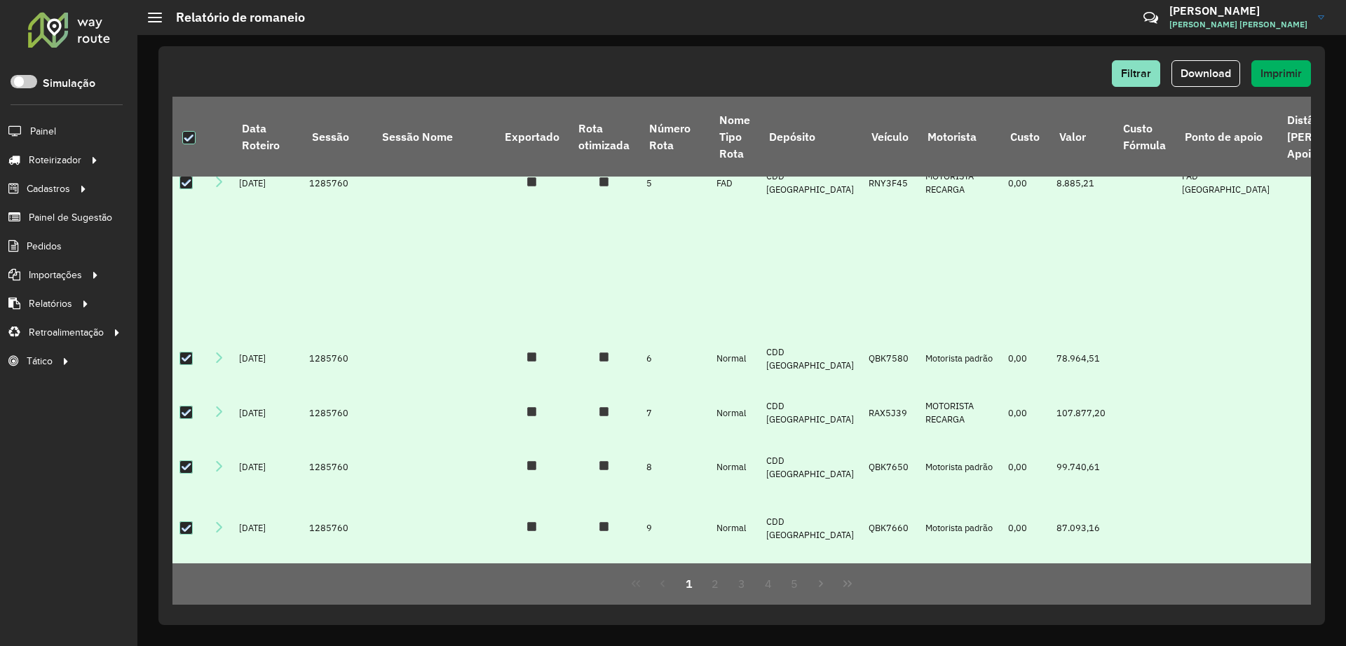
scroll to position [380, 0]
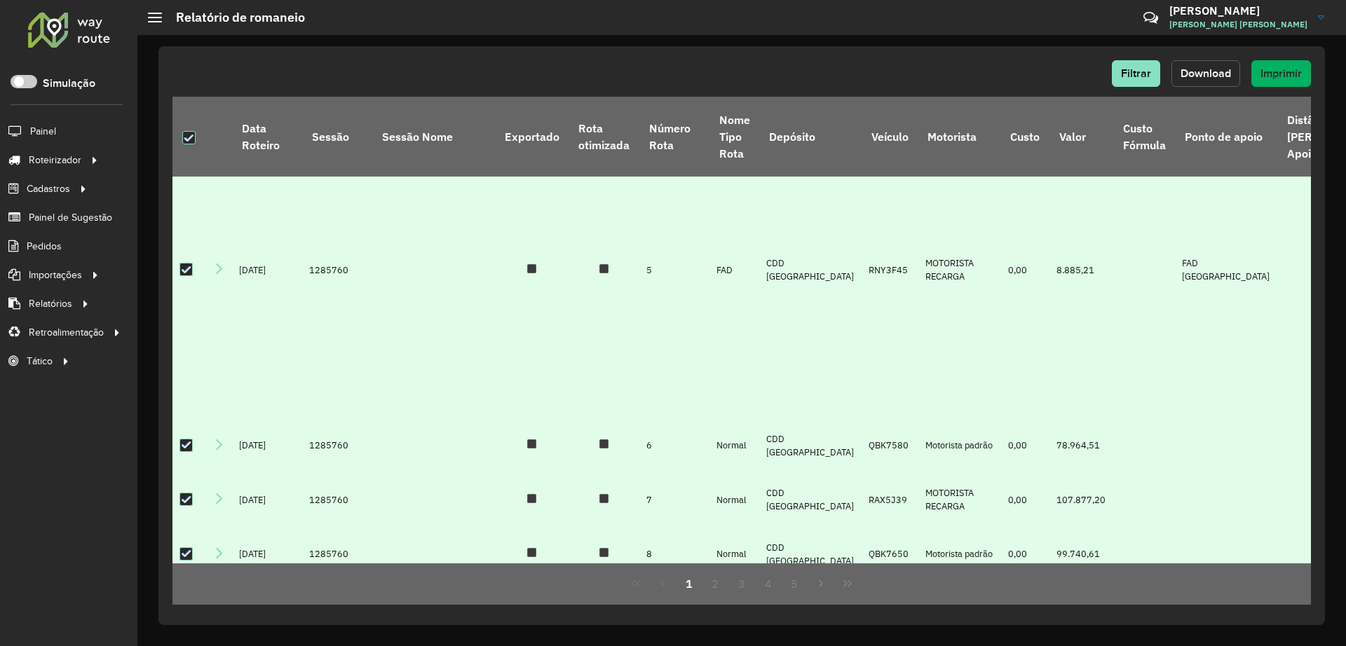
click at [1072, 71] on span "Download" at bounding box center [1205, 73] width 50 height 12
click at [257, 158] on link "Entregas" at bounding box center [234, 160] width 172 height 28
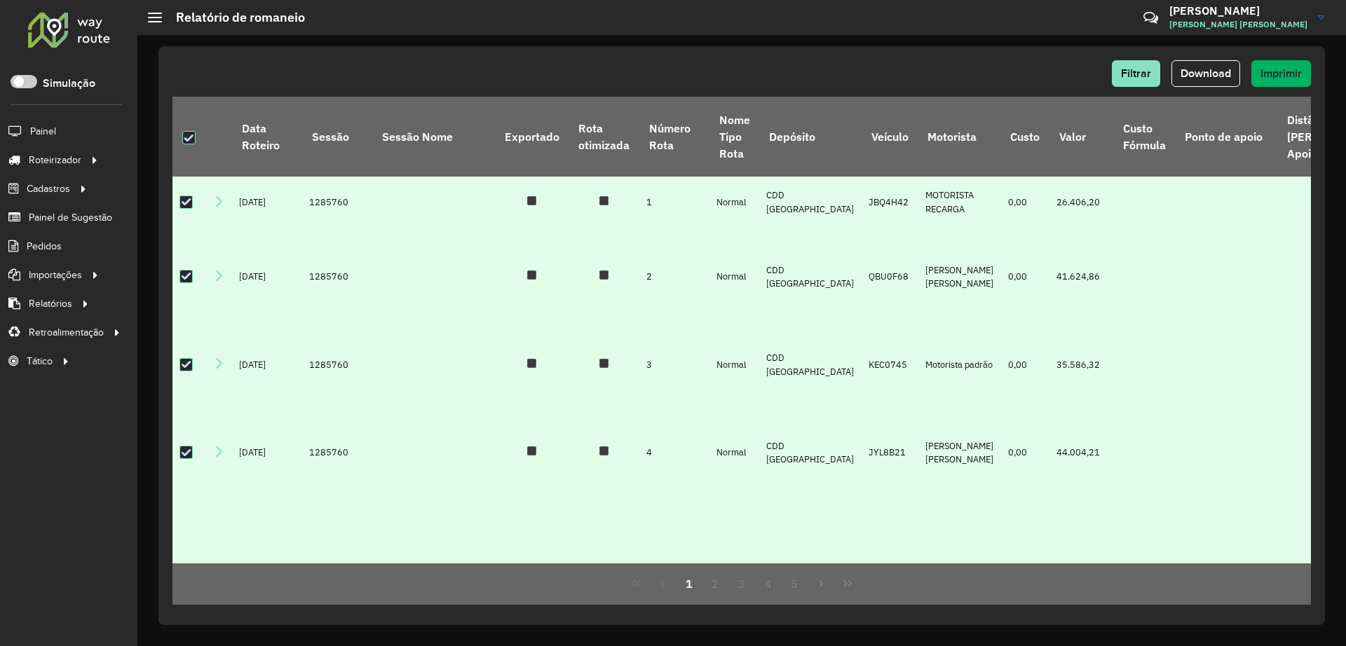
scroll to position [0, 0]
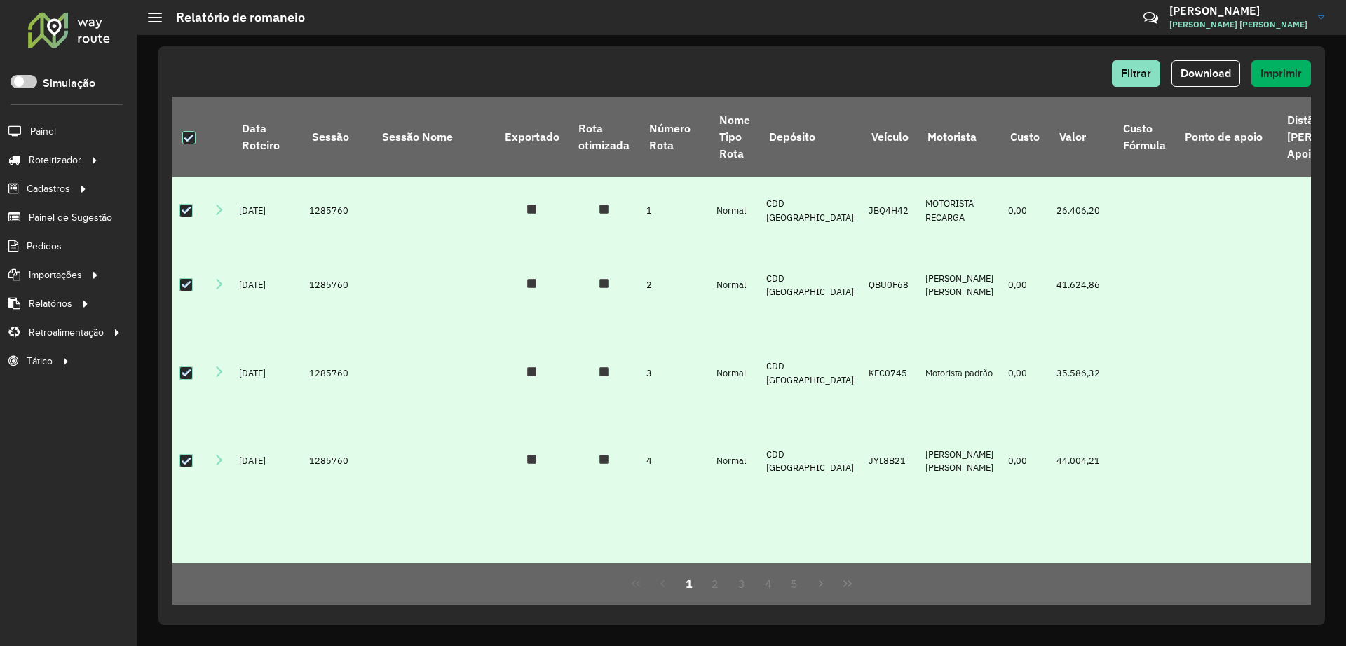
click at [57, 32] on div at bounding box center [69, 29] width 85 height 36
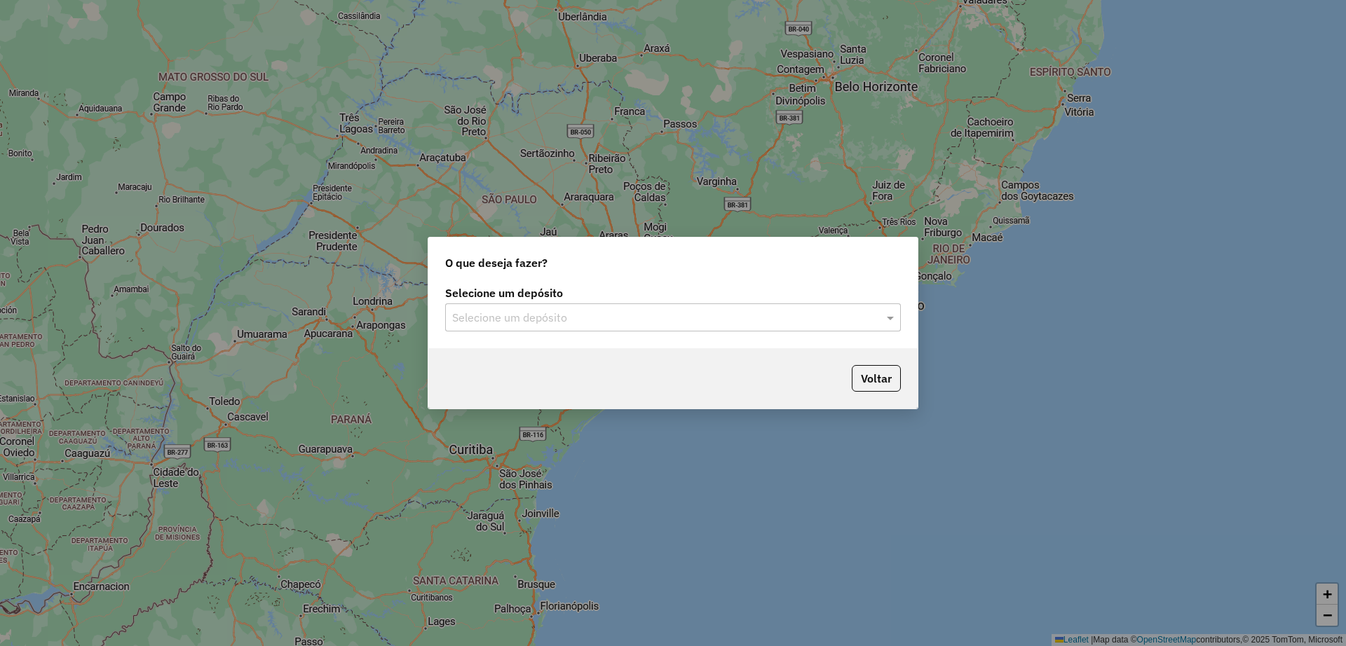
click at [574, 306] on div "Selecione um depósito" at bounding box center [673, 317] width 456 height 28
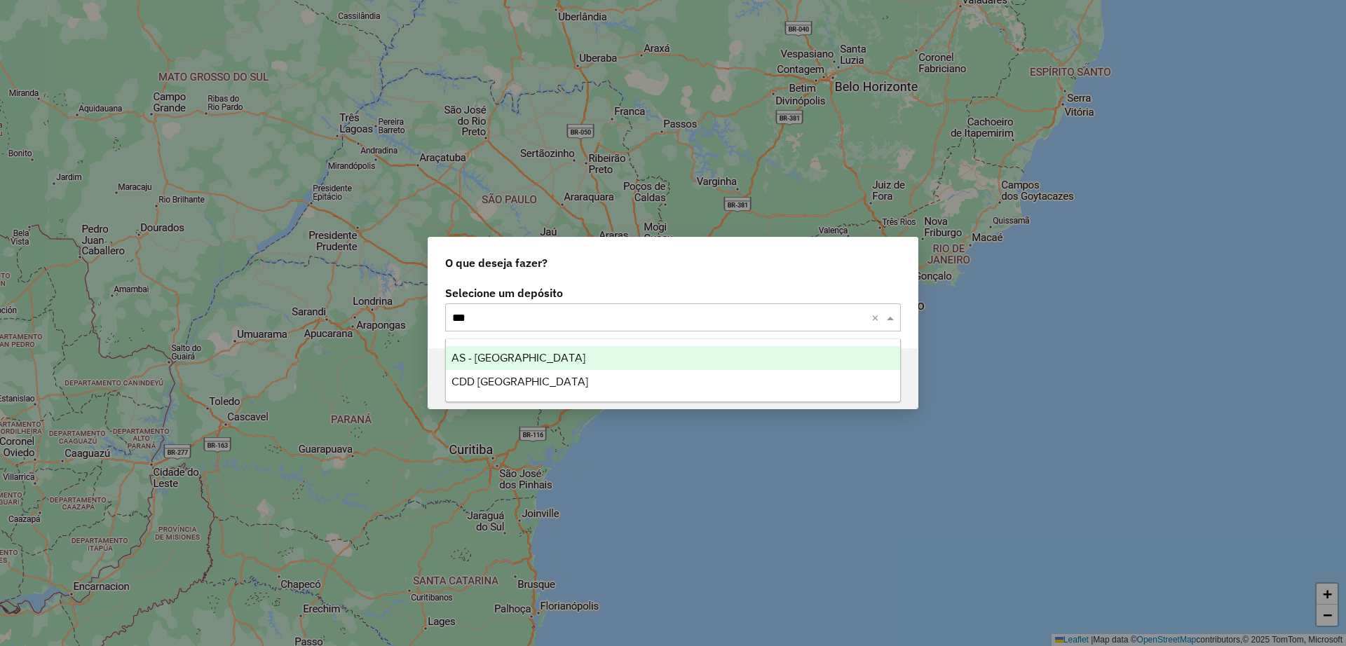
type input "****"
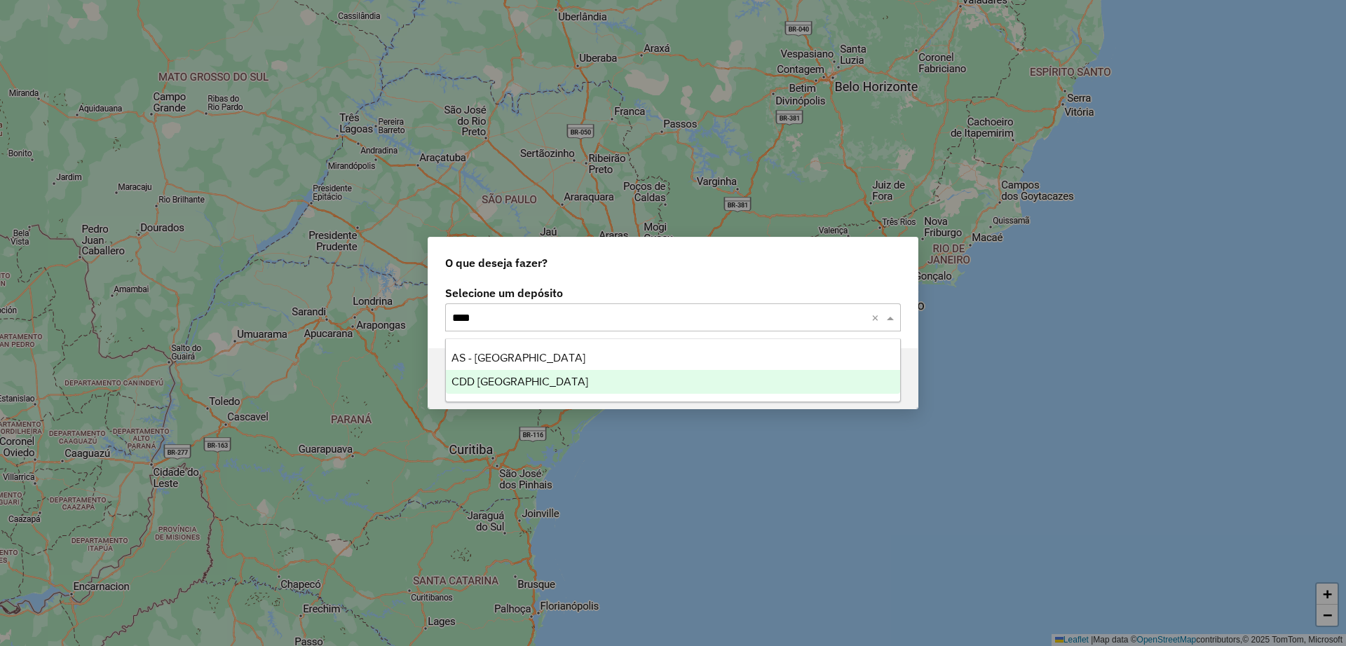
click at [533, 383] on span "CDD [GEOGRAPHIC_DATA]" at bounding box center [519, 382] width 137 height 12
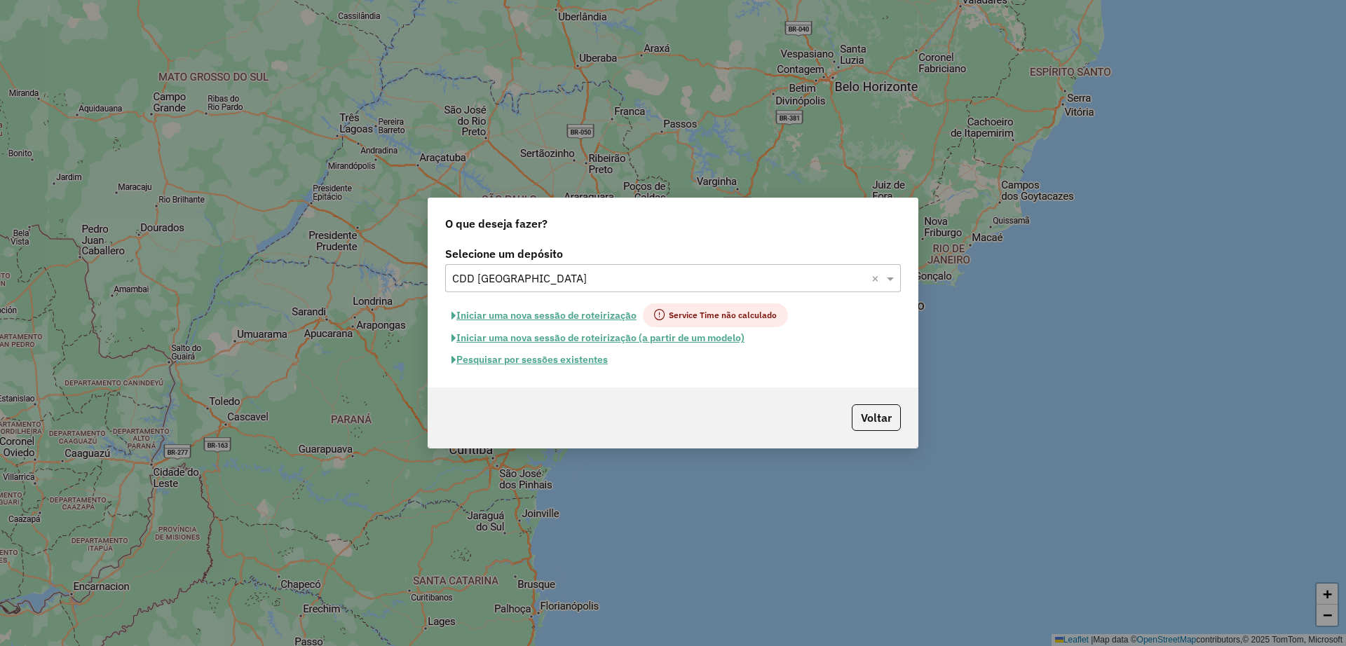
click at [509, 359] on button "Pesquisar por sessões existentes" at bounding box center [529, 360] width 169 height 22
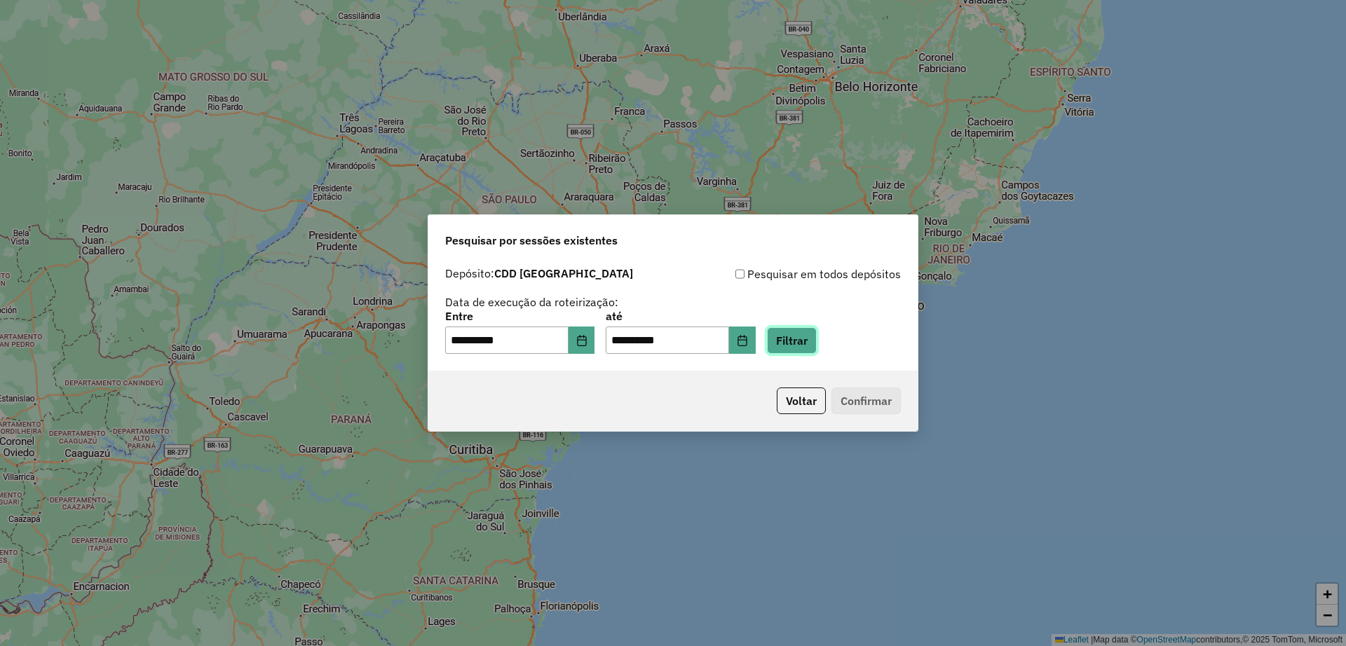
click at [802, 348] on button "Filtrar" at bounding box center [792, 340] width 50 height 27
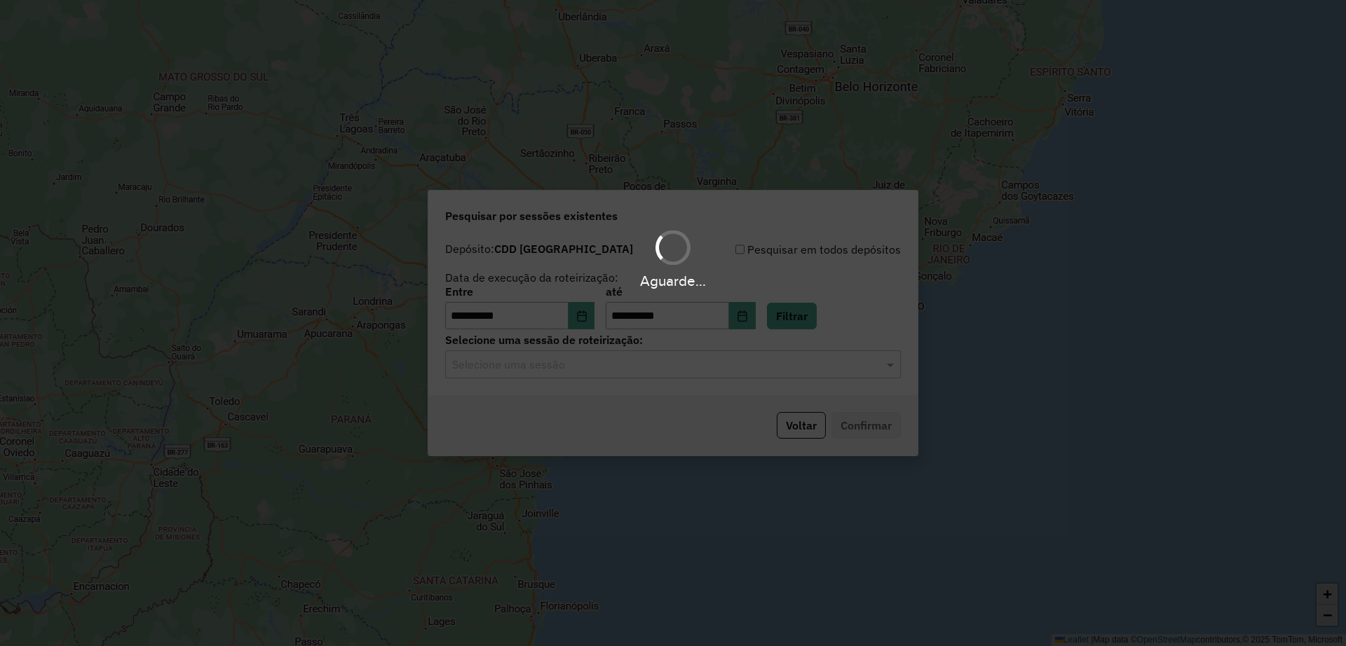
click at [620, 376] on div "Selecione uma sessão" at bounding box center [673, 364] width 456 height 28
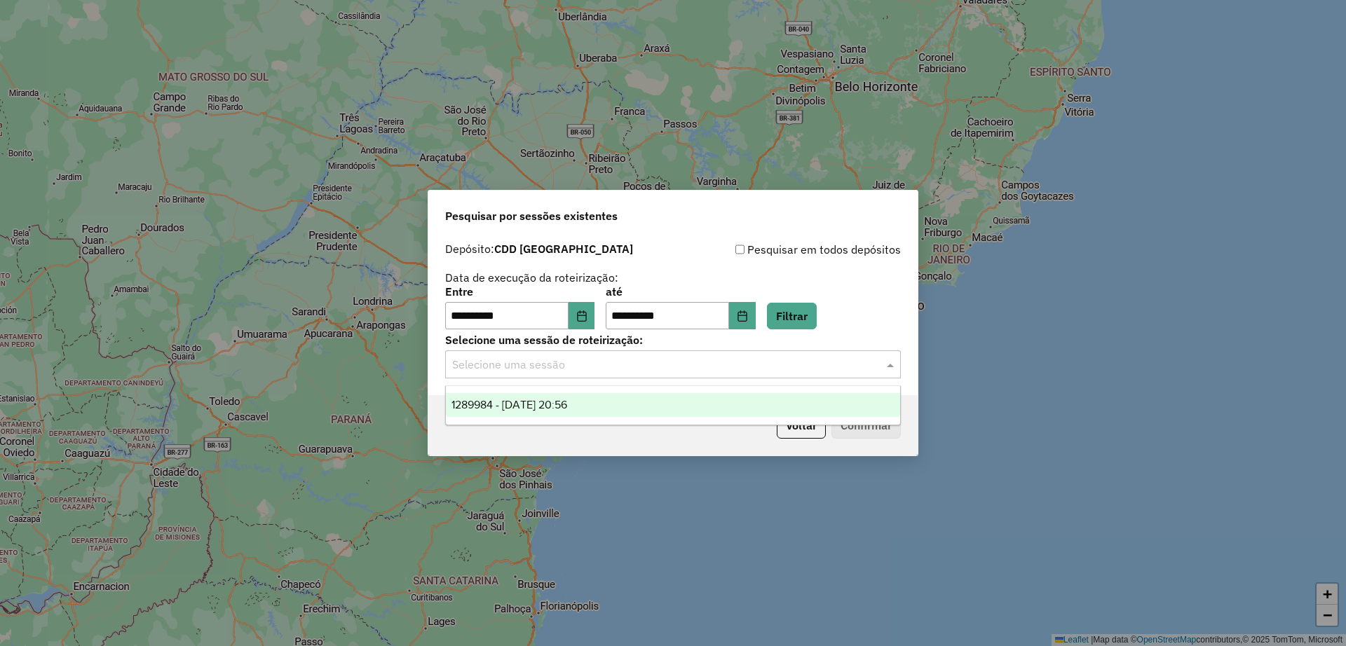
click at [587, 397] on div "1289984 - 07/10/2025 20:56" at bounding box center [673, 405] width 454 height 24
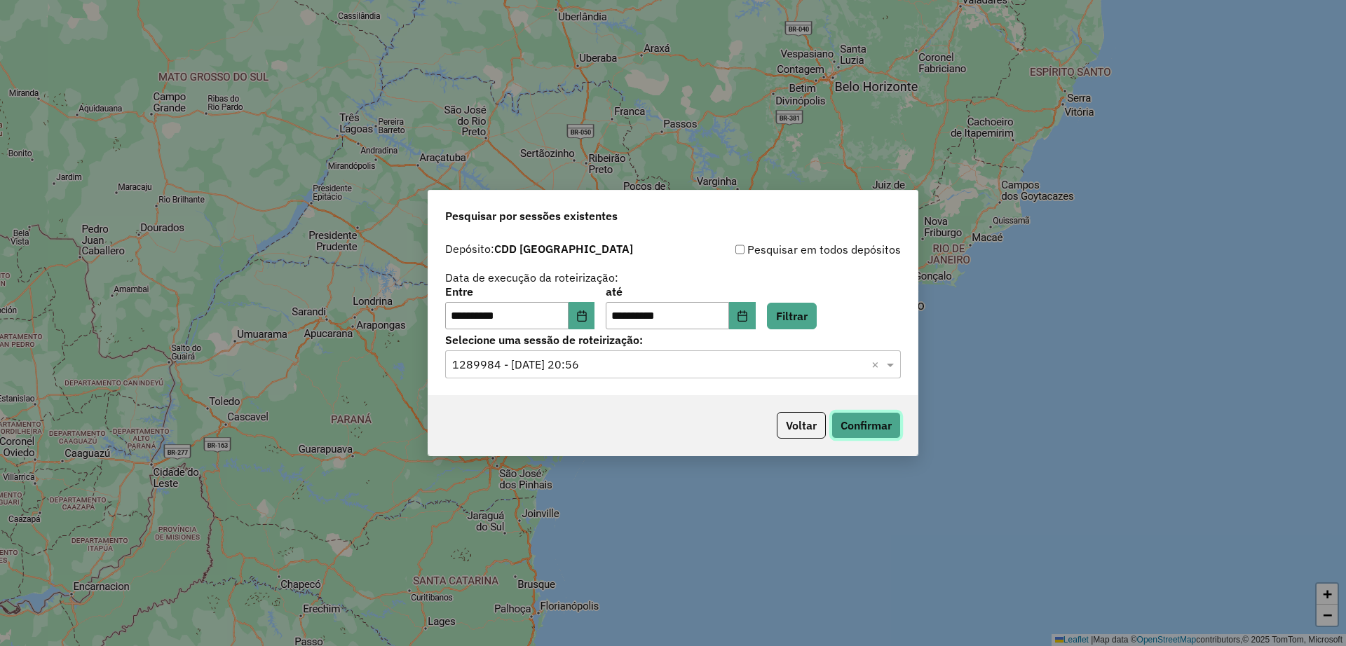
click at [859, 429] on button "Confirmar" at bounding box center [865, 425] width 69 height 27
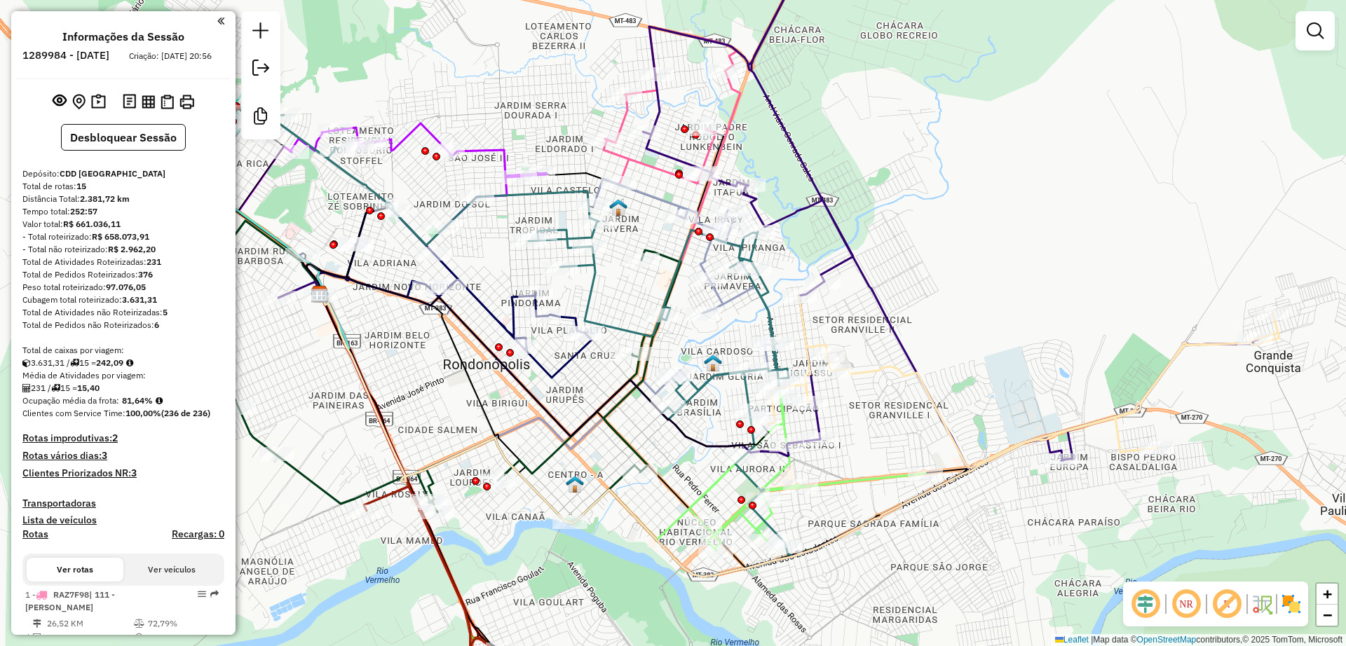
select select "**********"
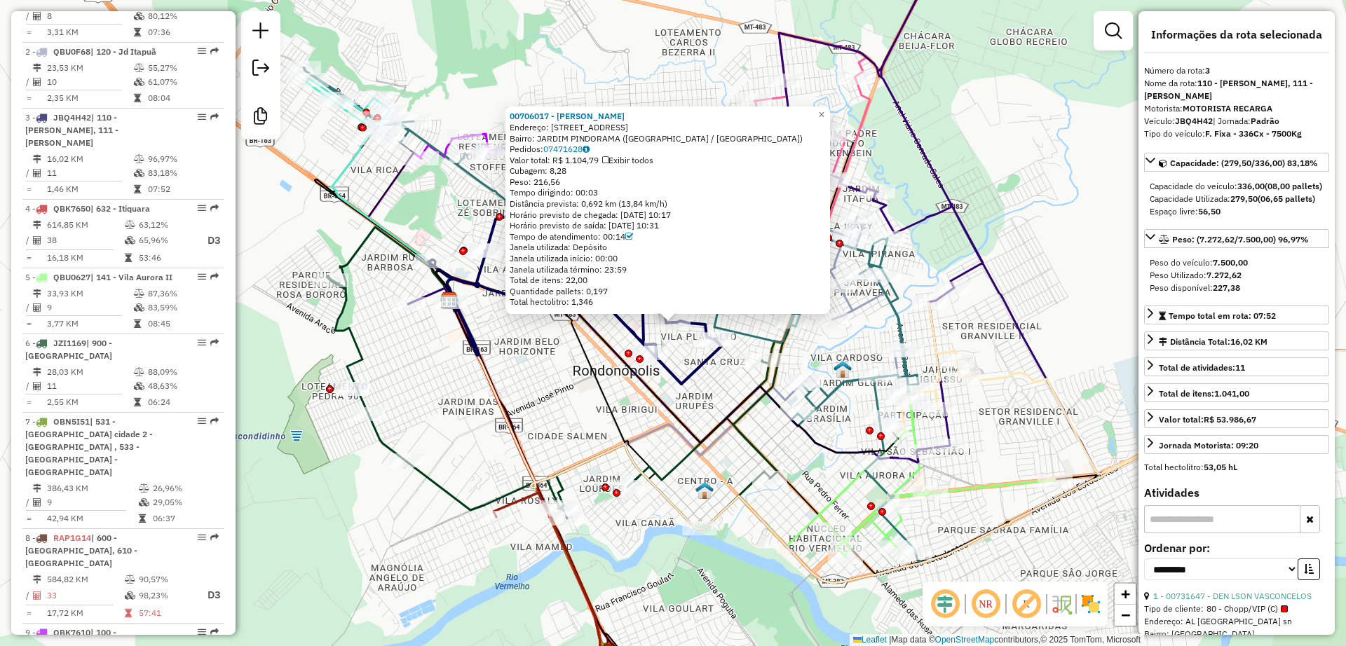
scroll to position [732, 0]
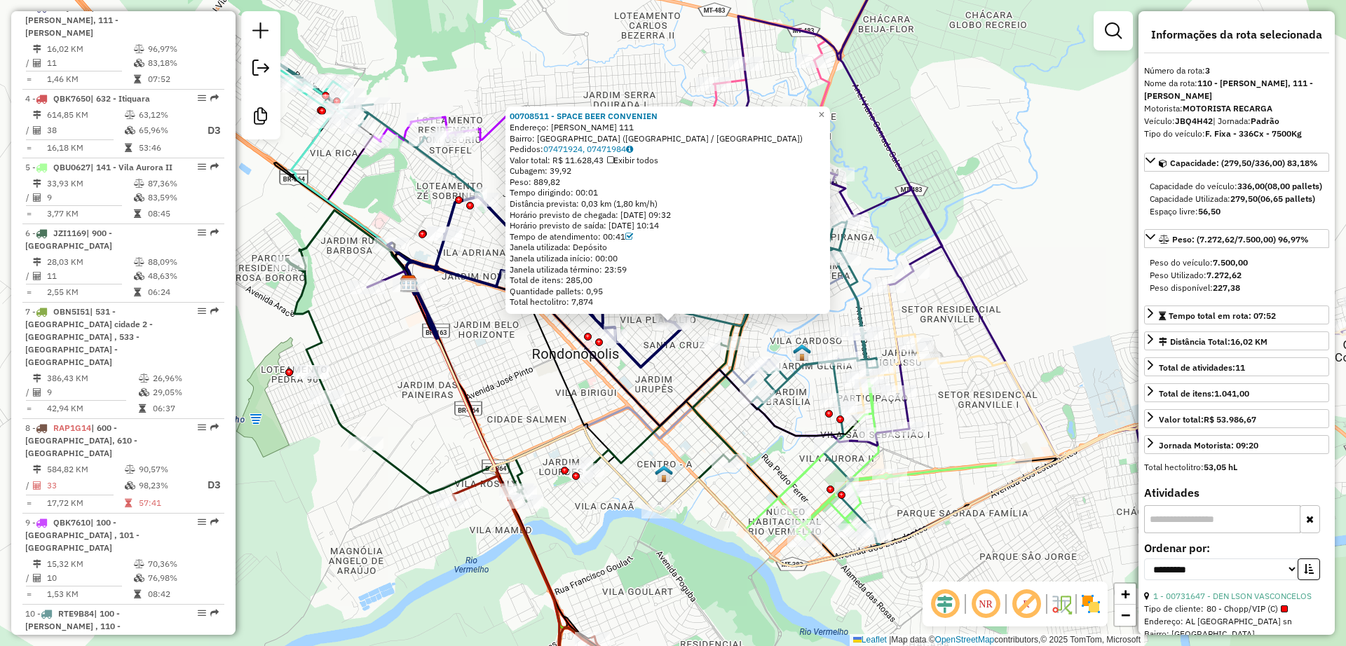
click at [670, 387] on div "00708511 - SPACE BEER CONVENIEN Endereço: ANA BOLEIRA 111 Bairro: SANTA CRUZ (R…" at bounding box center [673, 323] width 1346 height 646
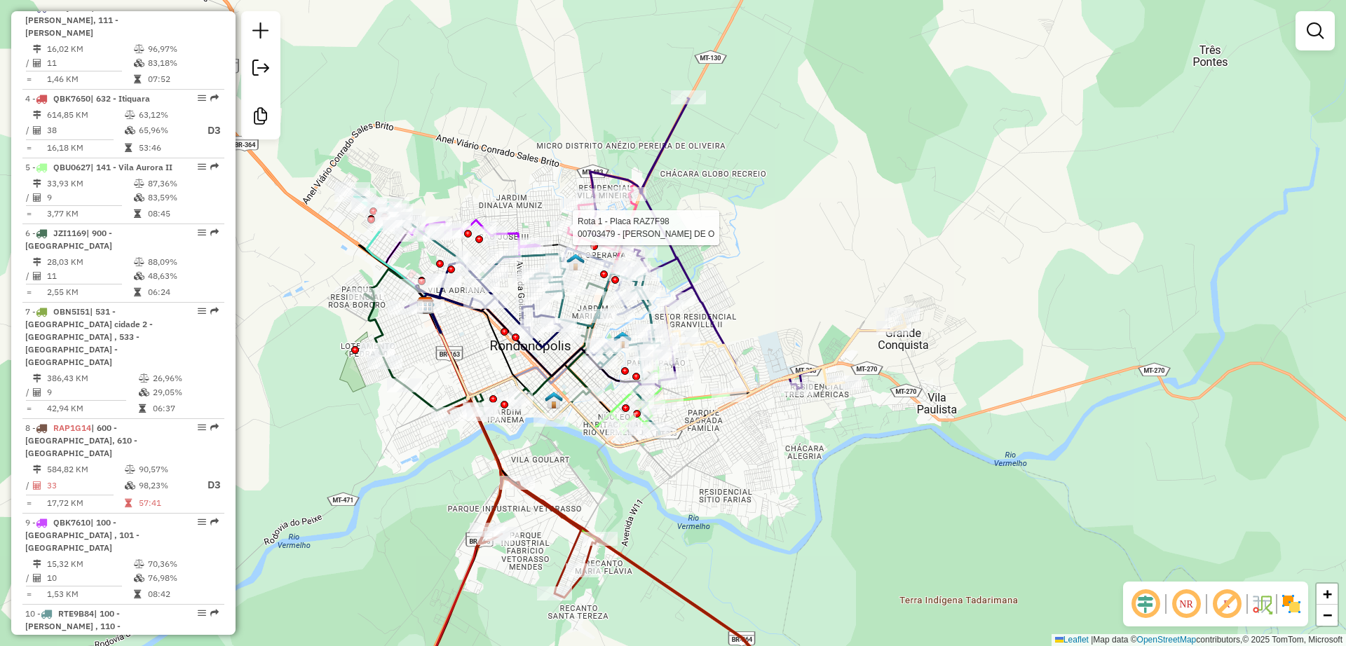
select select "**********"
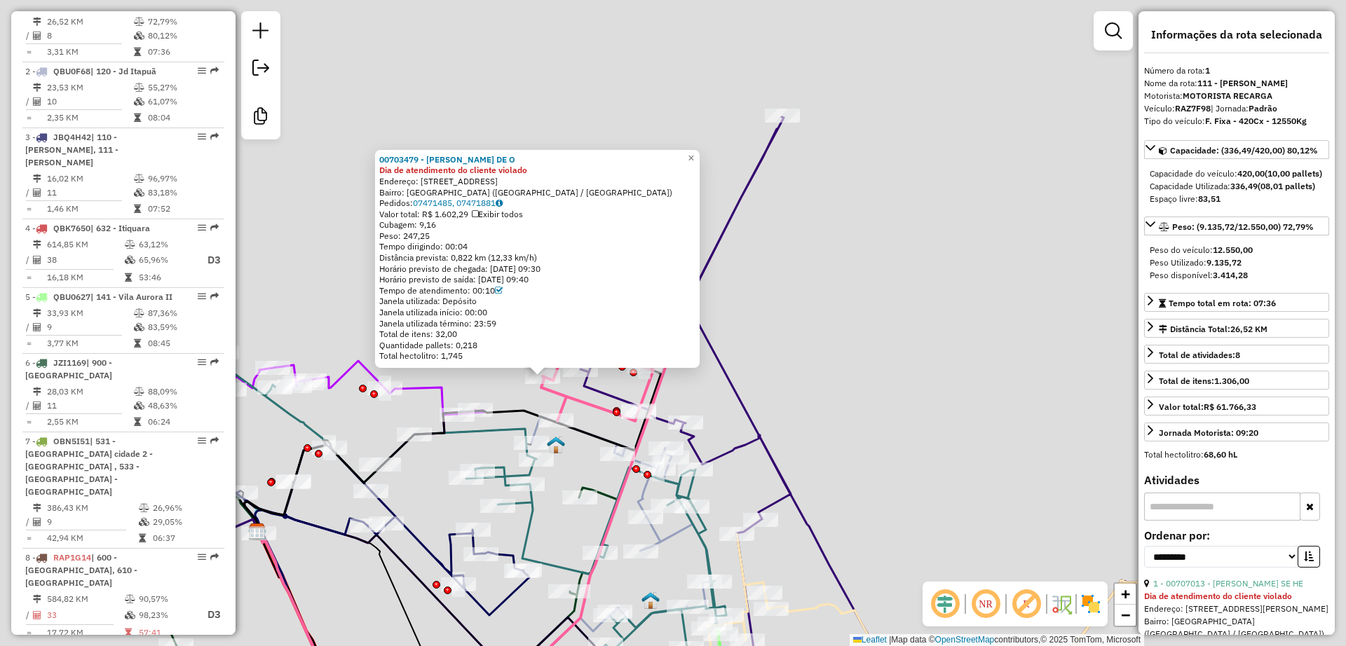
scroll to position [587, 0]
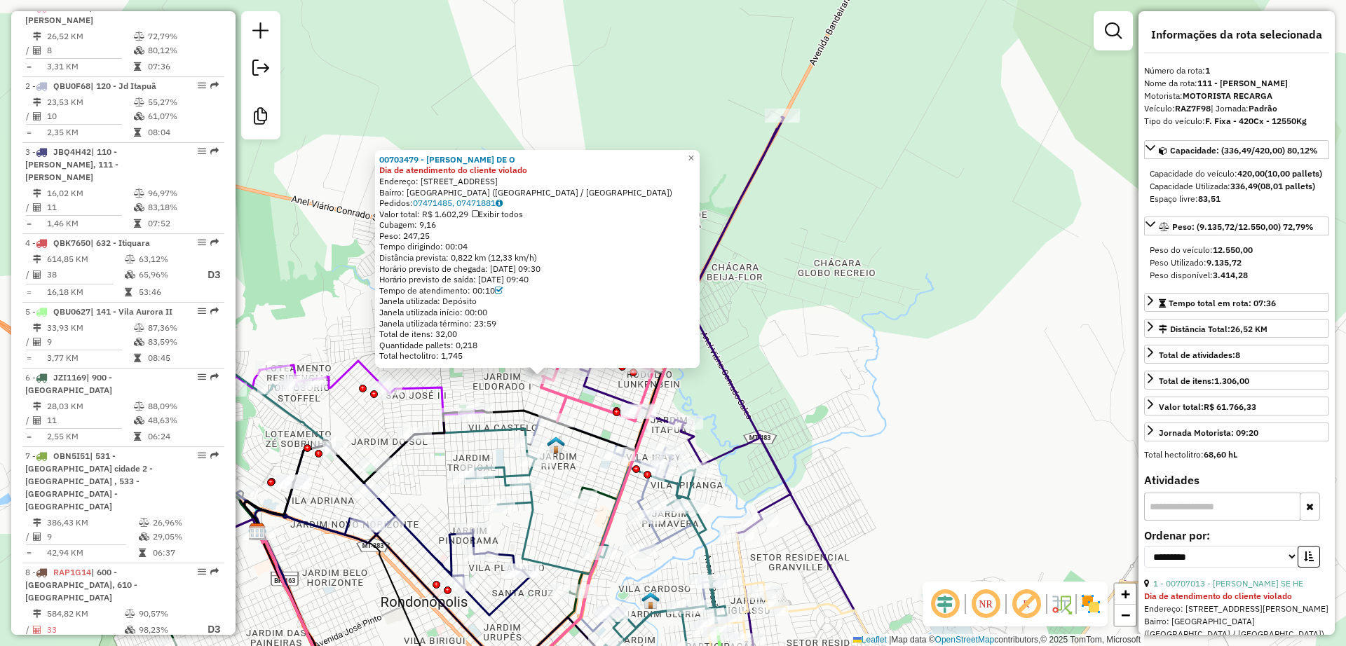
click at [339, 294] on div "00703479 - GILSOMAR ALVES DE O Dia de atendimento do cliente violado Endereço: …" at bounding box center [673, 323] width 1346 height 646
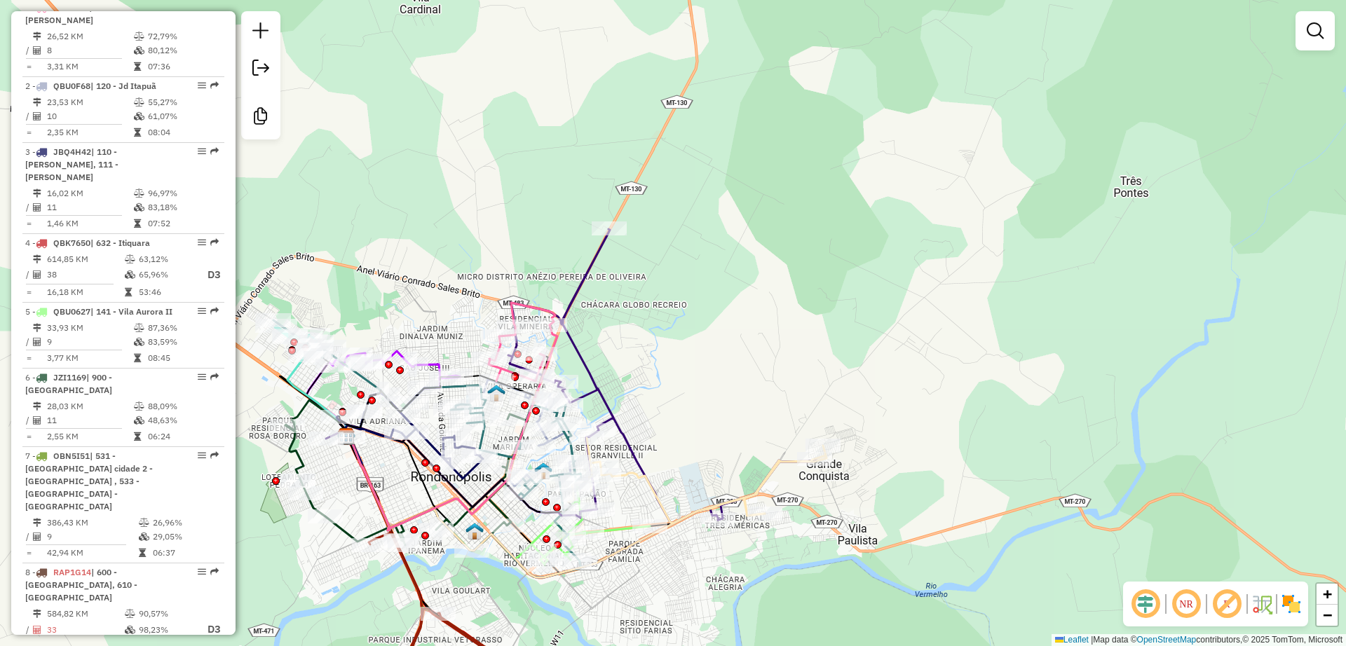
drag, startPoint x: 625, startPoint y: 367, endPoint x: 629, endPoint y: 224, distance: 142.3
click at [629, 224] on div "Janela de atendimento Grade de atendimento Capacidade Transportadoras Veículos …" at bounding box center [673, 323] width 1346 height 646
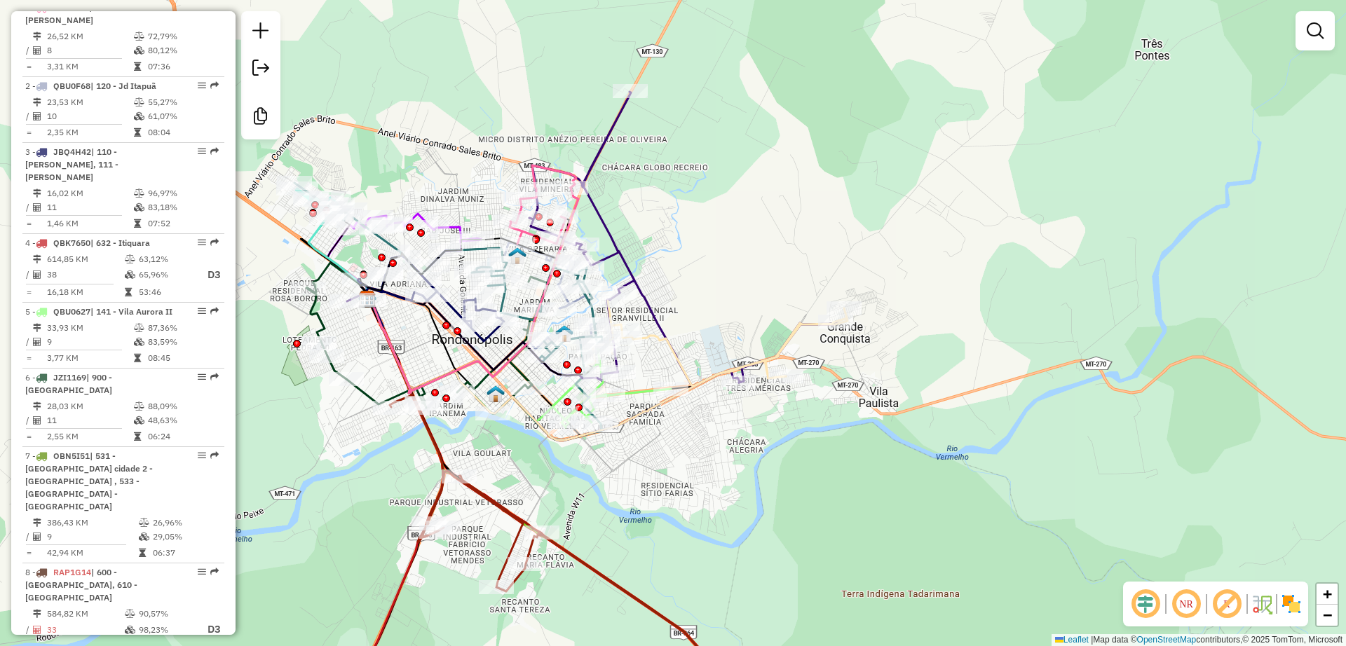
drag, startPoint x: 637, startPoint y: 230, endPoint x: 814, endPoint y: 228, distance: 177.3
click at [814, 228] on div "Janela de atendimento Grade de atendimento Capacidade Transportadoras Veículos …" at bounding box center [673, 323] width 1346 height 646
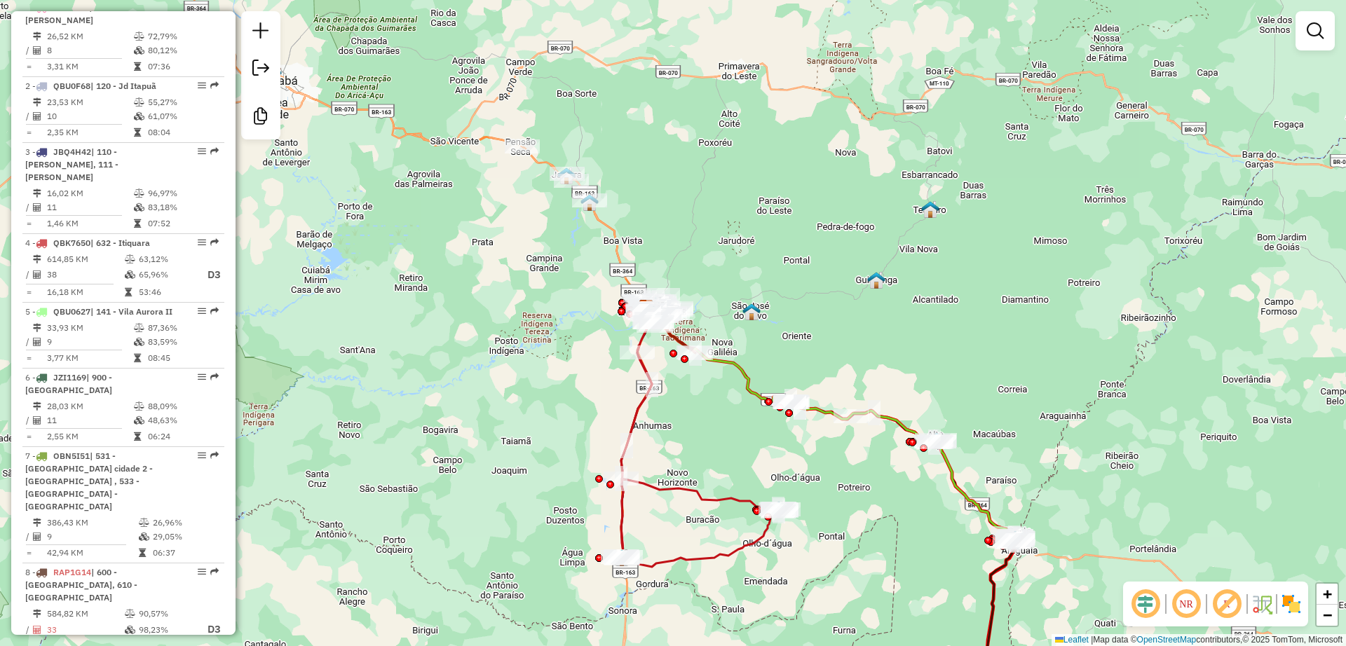
drag, startPoint x: 565, startPoint y: 428, endPoint x: 512, endPoint y: 324, distance: 116.6
click at [512, 324] on div "Janela de atendimento Grade de atendimento Capacidade Transportadoras Veículos …" at bounding box center [673, 323] width 1346 height 646
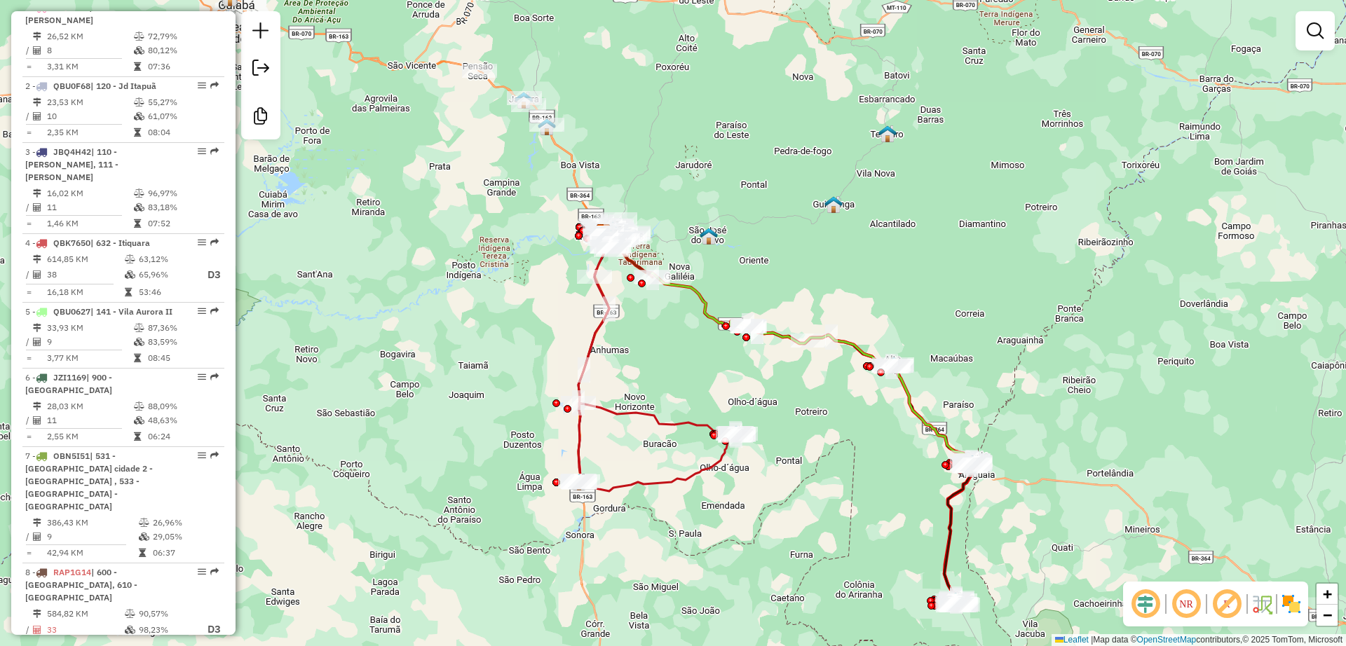
drag, startPoint x: 497, startPoint y: 292, endPoint x: 513, endPoint y: 309, distance: 23.3
click at [513, 309] on div "Janela de atendimento Grade de atendimento Capacidade Transportadoras Veículos …" at bounding box center [673, 323] width 1346 height 646
